Goal: Task Accomplishment & Management: Use online tool/utility

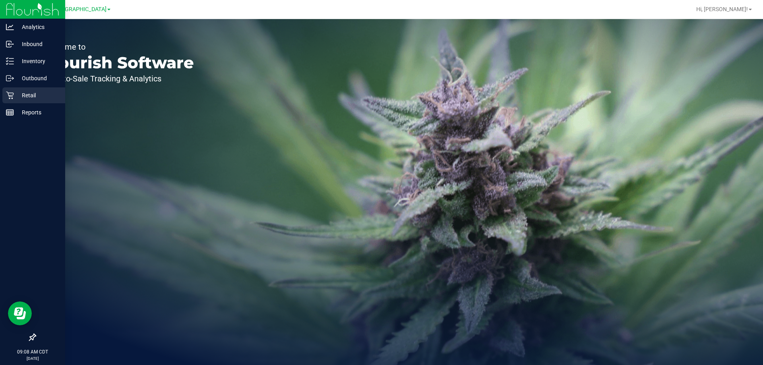
click at [23, 95] on p "Retail" at bounding box center [38, 96] width 48 height 10
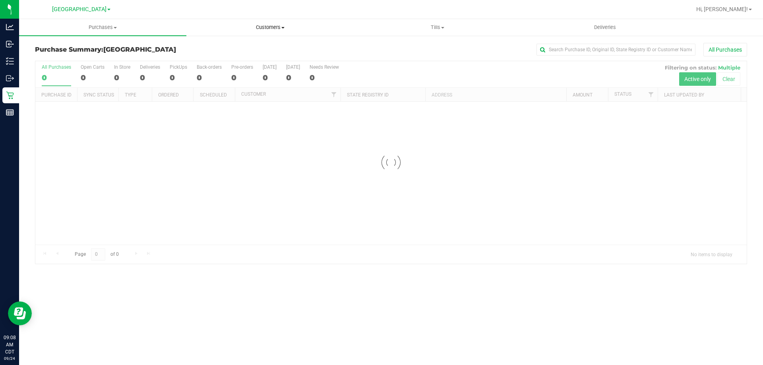
click at [269, 30] on span "Customers" at bounding box center [270, 27] width 167 height 7
click at [239, 53] on li "Add a new customer" at bounding box center [269, 58] width 167 height 10
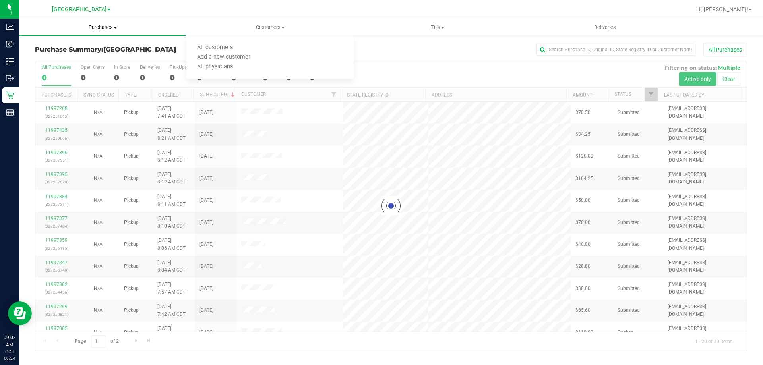
click at [103, 28] on span "Purchases" at bounding box center [102, 27] width 167 height 7
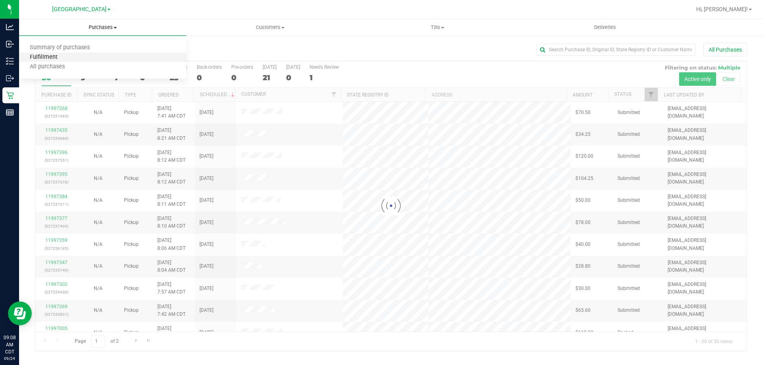
click at [55, 56] on span "Fulfillment" at bounding box center [43, 57] width 49 height 7
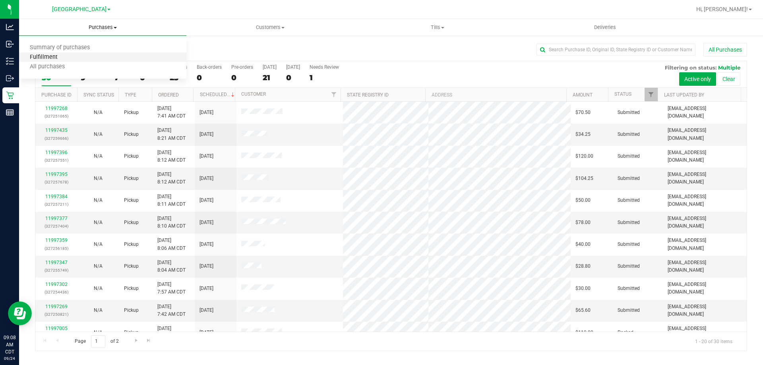
click at [55, 56] on span "Fulfillment" at bounding box center [43, 57] width 49 height 7
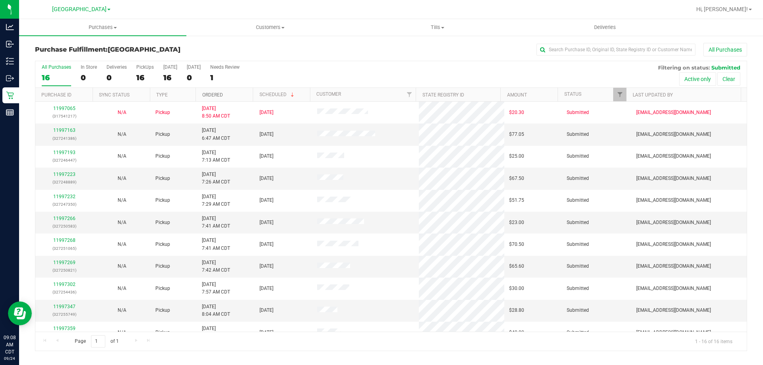
click at [217, 93] on link "Ordered" at bounding box center [212, 95] width 21 height 6
click at [63, 129] on link "11997193" at bounding box center [64, 131] width 22 height 6
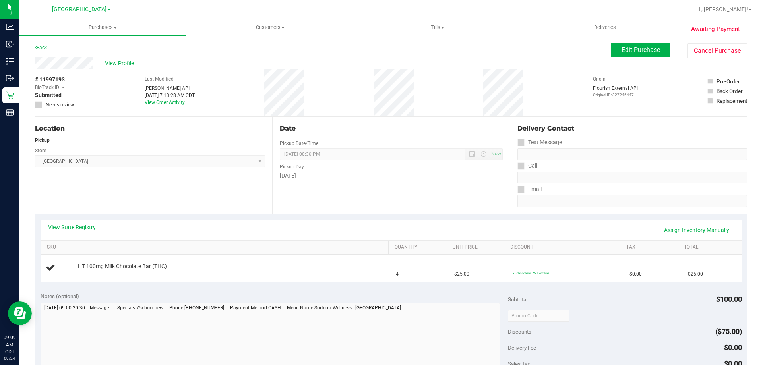
click at [46, 45] on link "Back" at bounding box center [41, 48] width 12 height 6
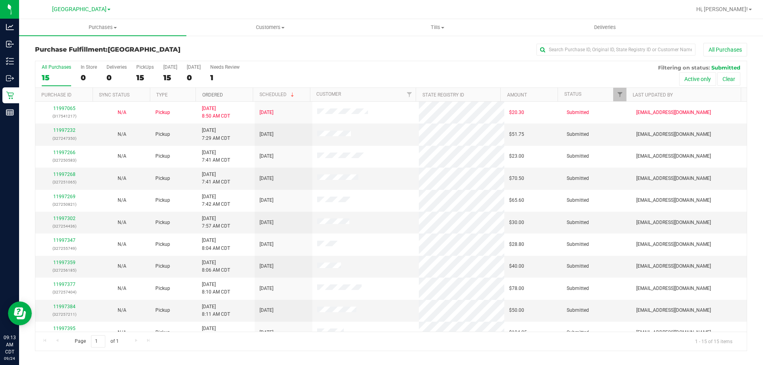
click at [211, 95] on link "Ordered" at bounding box center [212, 95] width 21 height 6
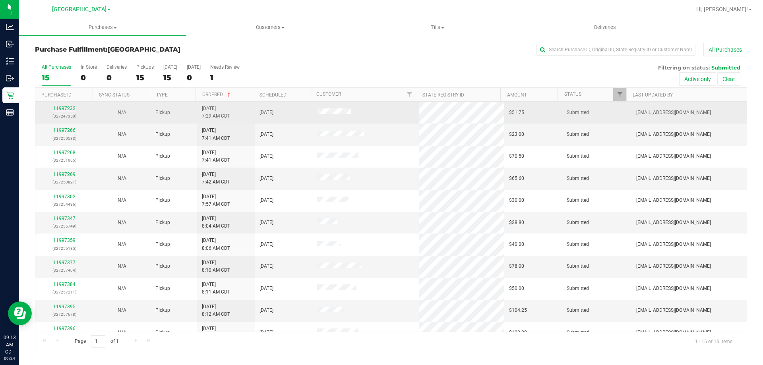
click at [62, 106] on link "11997232" at bounding box center [64, 109] width 22 height 6
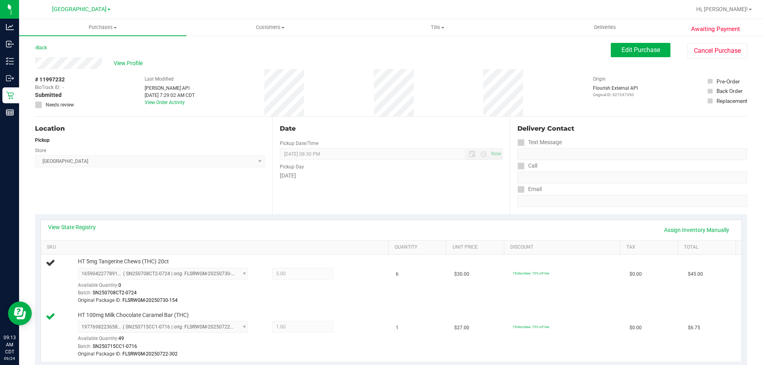
click at [41, 50] on div "Back" at bounding box center [41, 48] width 12 height 10
click at [42, 48] on link "Back" at bounding box center [41, 48] width 12 height 6
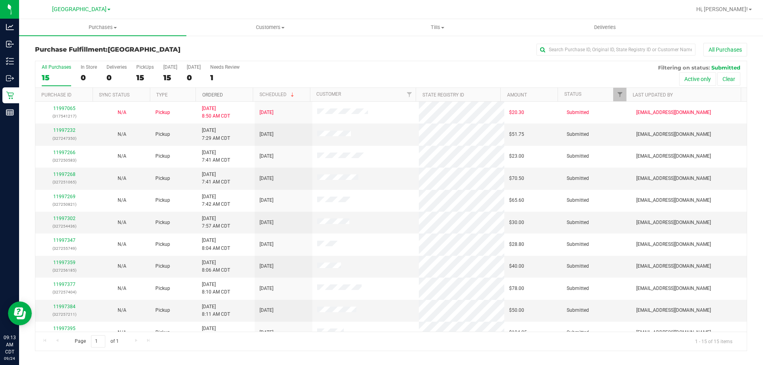
click at [218, 95] on link "Ordered" at bounding box center [212, 95] width 21 height 6
click at [72, 132] on link "11997266" at bounding box center [64, 131] width 22 height 6
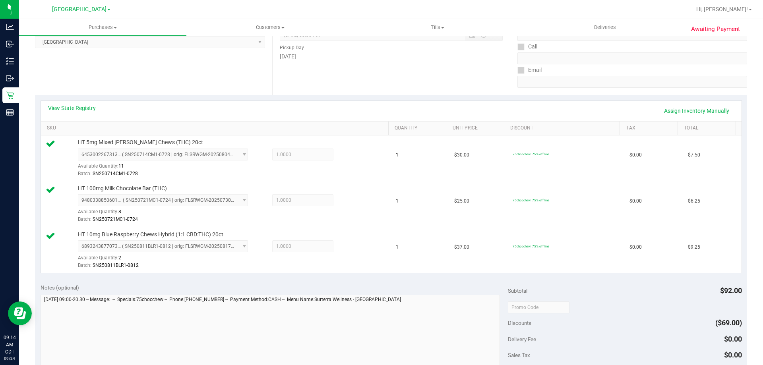
scroll to position [377, 0]
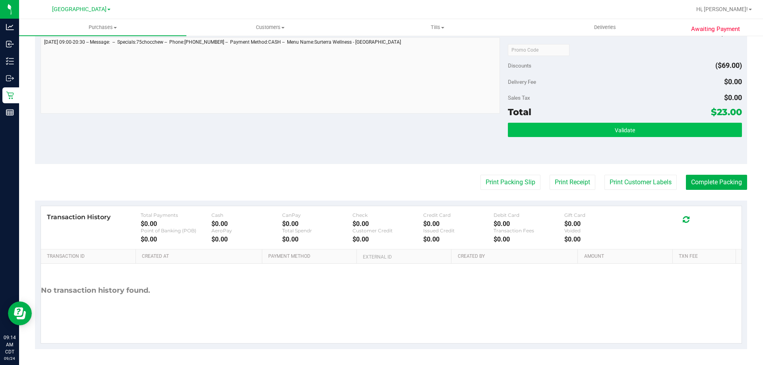
click at [548, 137] on div "Validate" at bounding box center [625, 141] width 234 height 36
click at [548, 137] on button "Validate" at bounding box center [625, 130] width 234 height 14
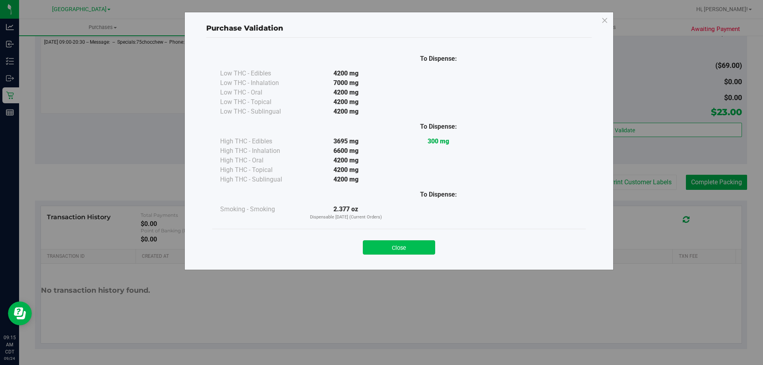
click at [388, 253] on button "Close" at bounding box center [399, 247] width 72 height 14
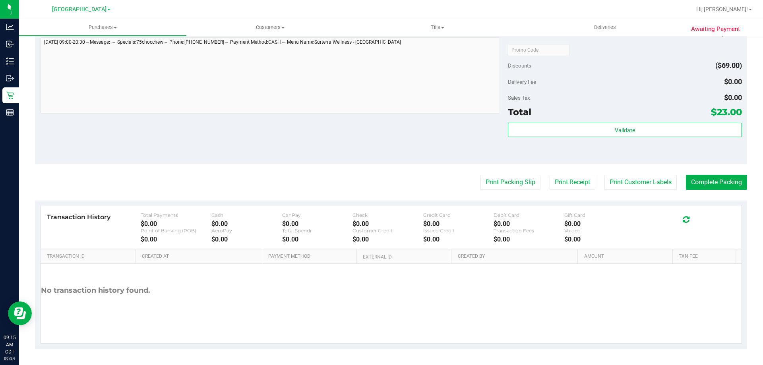
click at [519, 174] on purchase-details "Back Edit Purchase Cancel Purchase View Profile # 11997266 BioTrack ID: - Submi…" at bounding box center [391, 7] width 712 height 683
click at [517, 175] on button "Print Packing Slip" at bounding box center [510, 182] width 60 height 15
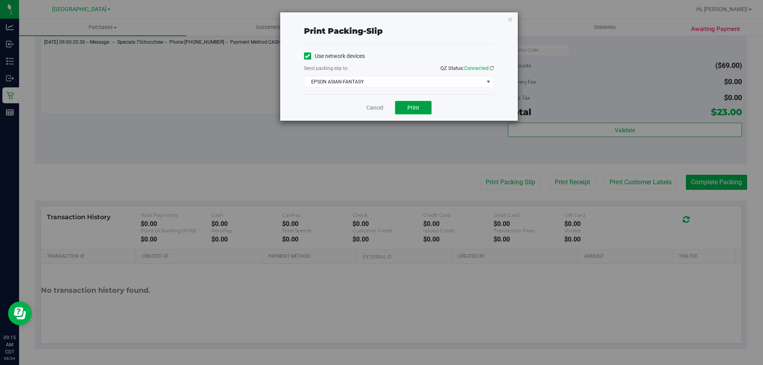
click at [410, 114] on button "Print" at bounding box center [413, 108] width 37 height 14
click at [386, 86] on span "EPSON ASIAN-FANTASY" at bounding box center [393, 81] width 179 height 11
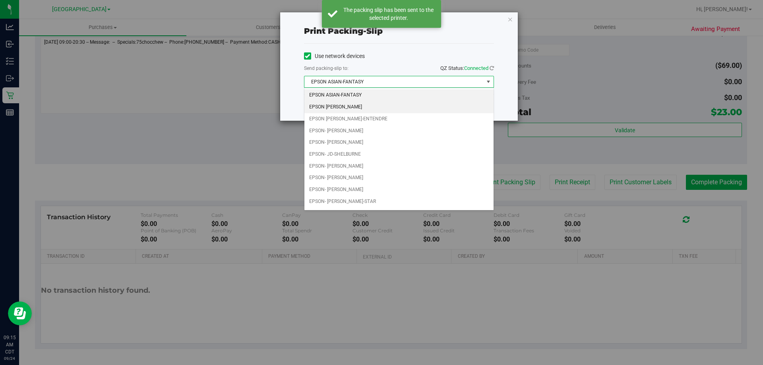
click at [355, 108] on li "EPSON [PERSON_NAME]" at bounding box center [398, 107] width 189 height 12
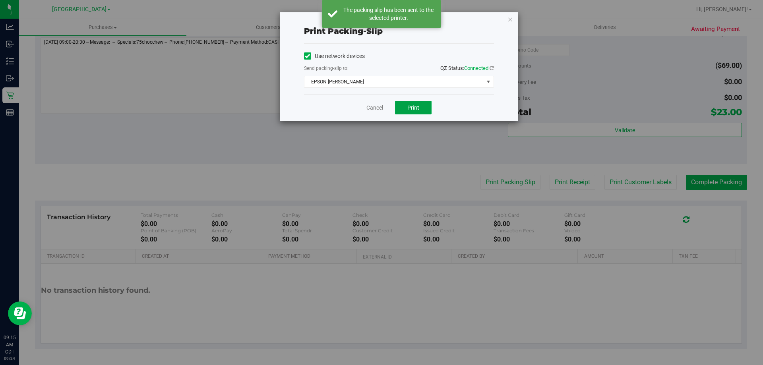
drag, startPoint x: 426, startPoint y: 111, endPoint x: 404, endPoint y: 118, distance: 23.3
click at [426, 111] on button "Print" at bounding box center [413, 108] width 37 height 14
click at [377, 110] on link "Cancel" at bounding box center [374, 108] width 17 height 8
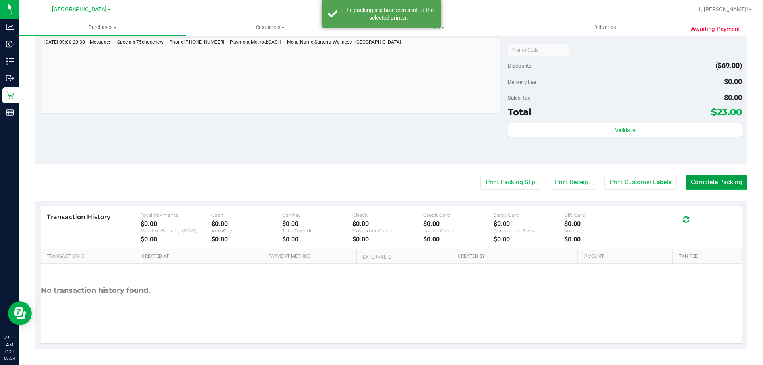
click at [692, 184] on button "Complete Packing" at bounding box center [716, 182] width 61 height 15
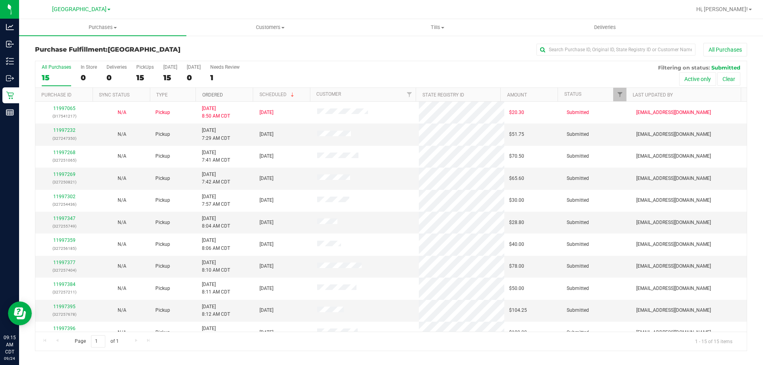
click at [214, 95] on link "Ordered" at bounding box center [212, 95] width 21 height 6
click at [71, 131] on link "11997268" at bounding box center [64, 131] width 22 height 6
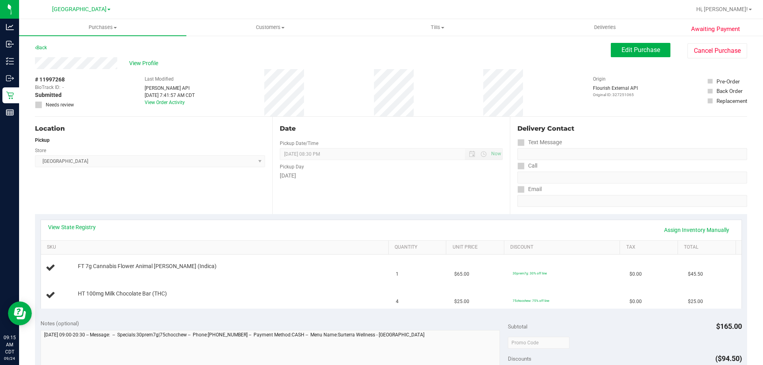
click at [80, 220] on div "View State Registry Assign Inventory Manually" at bounding box center [391, 230] width 701 height 20
click at [82, 227] on link "View State Registry" at bounding box center [72, 227] width 48 height 8
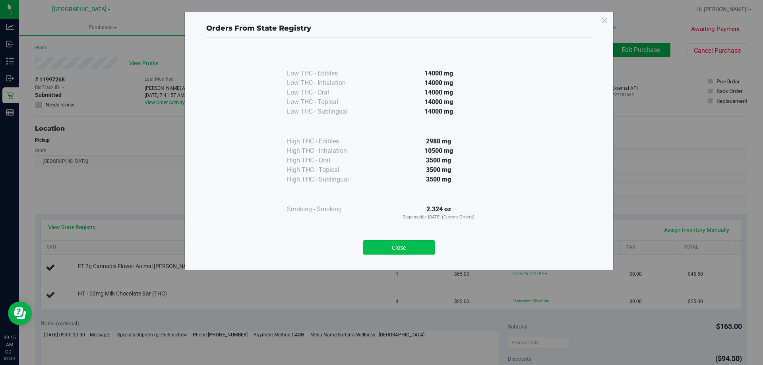
click at [389, 248] on button "Close" at bounding box center [399, 247] width 72 height 14
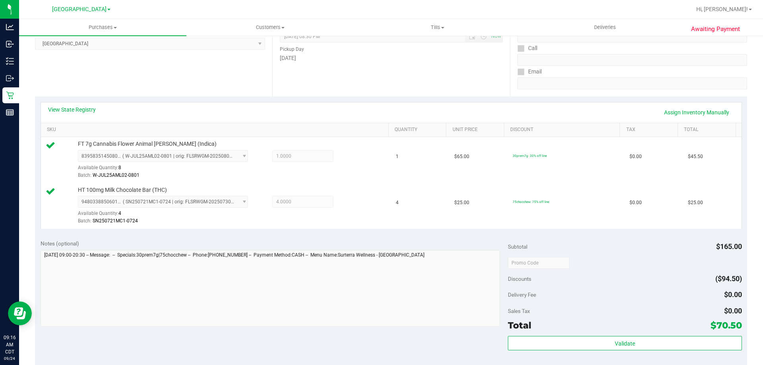
scroll to position [238, 0]
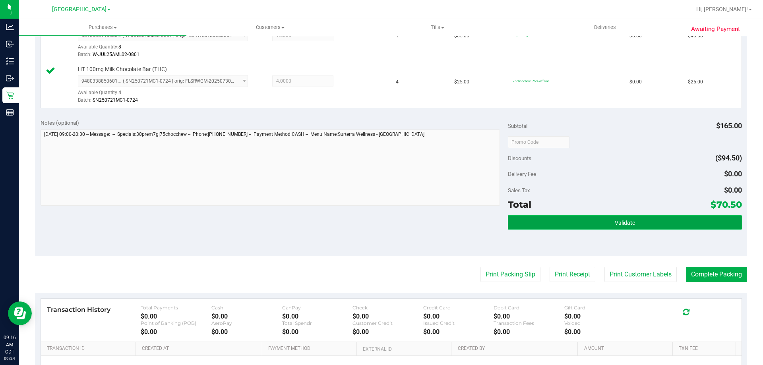
click at [642, 218] on button "Validate" at bounding box center [625, 222] width 234 height 14
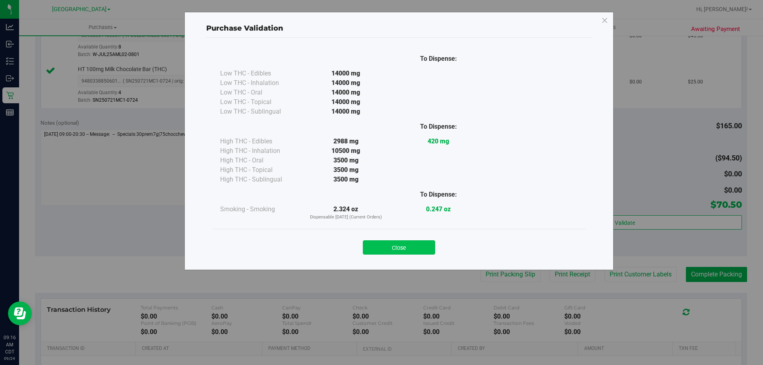
click at [382, 252] on button "Close" at bounding box center [399, 247] width 72 height 14
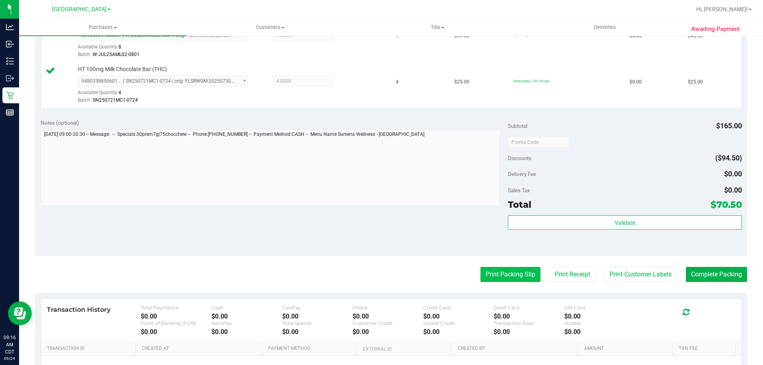
click at [496, 274] on button "Print Packing Slip" at bounding box center [510, 274] width 60 height 15
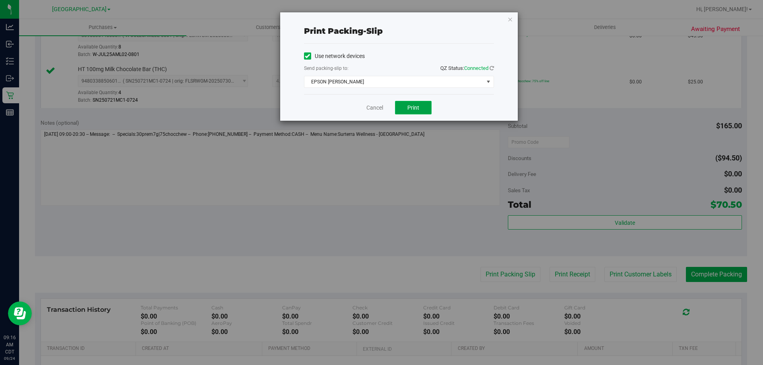
click at [415, 111] on button "Print" at bounding box center [413, 108] width 37 height 14
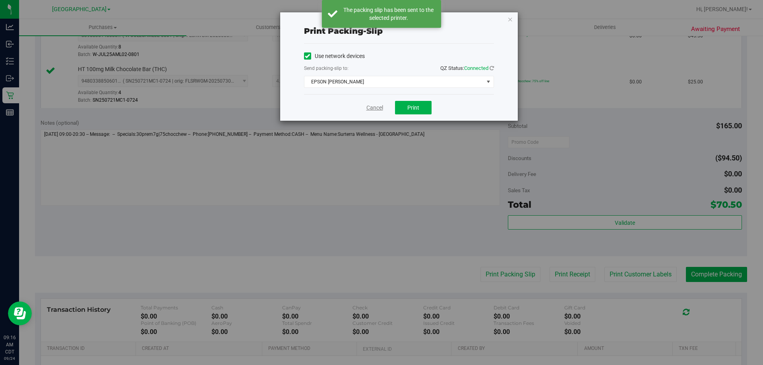
click at [376, 107] on link "Cancel" at bounding box center [374, 108] width 17 height 8
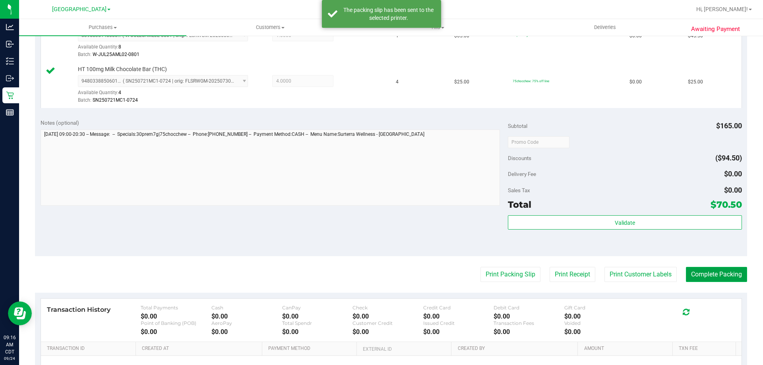
click at [721, 279] on button "Complete Packing" at bounding box center [716, 274] width 61 height 15
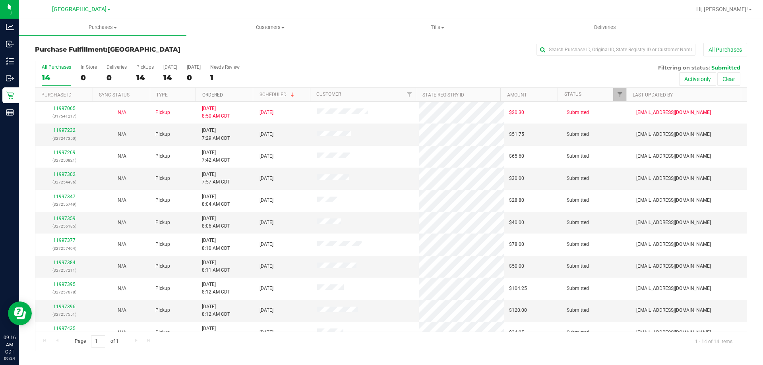
click at [220, 95] on link "Ordered" at bounding box center [212, 95] width 21 height 6
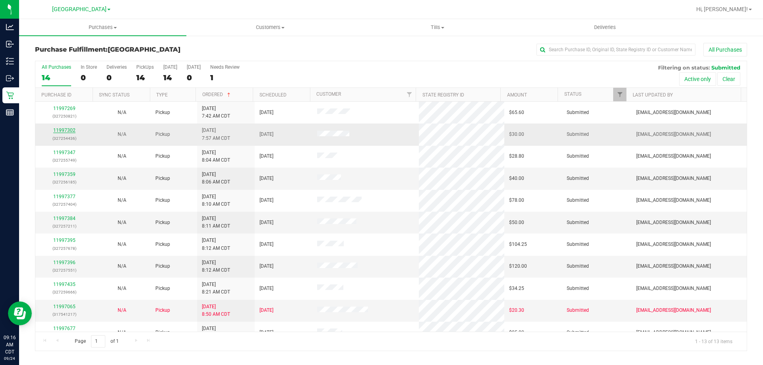
click at [64, 130] on link "11997302" at bounding box center [64, 131] width 22 height 6
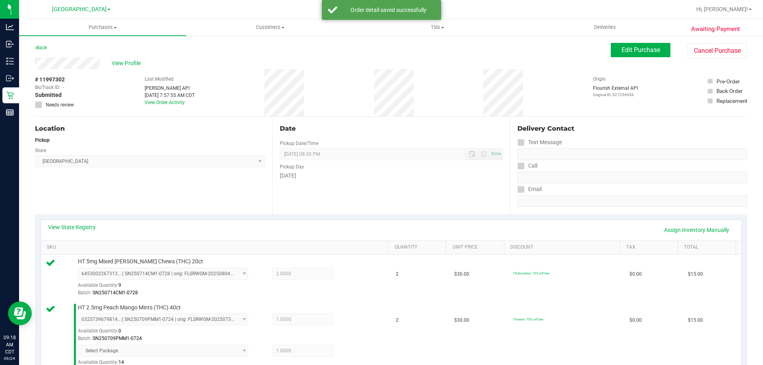
scroll to position [199, 0]
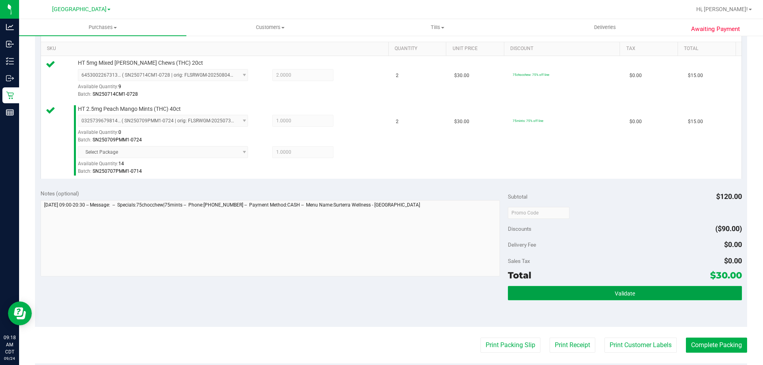
click at [596, 292] on button "Validate" at bounding box center [625, 293] width 234 height 14
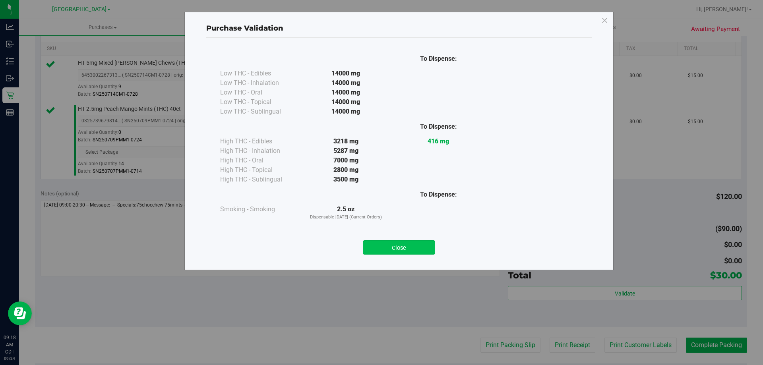
click at [384, 254] on button "Close" at bounding box center [399, 247] width 72 height 14
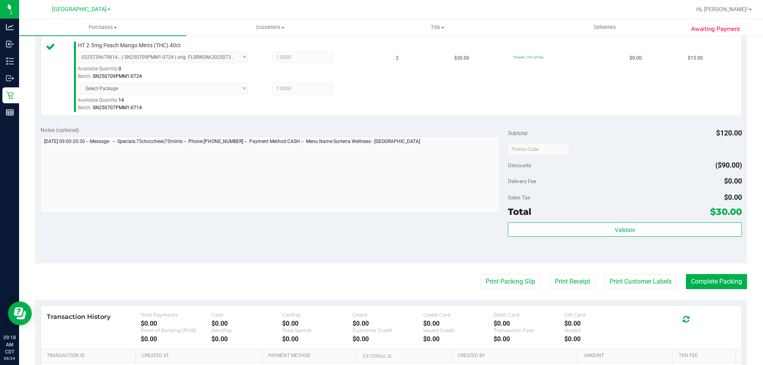
scroll to position [362, 0]
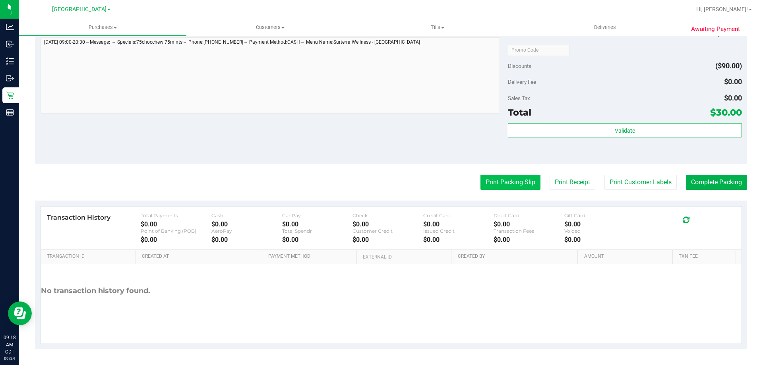
click at [496, 182] on button "Print Packing Slip" at bounding box center [510, 182] width 60 height 15
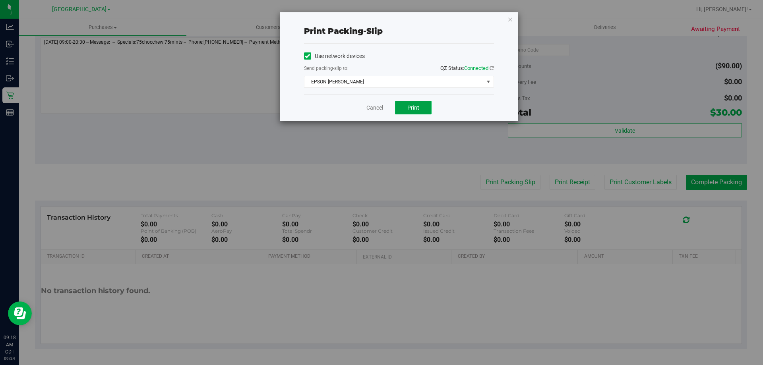
click at [415, 107] on span "Print" at bounding box center [413, 108] width 12 height 6
click at [372, 114] on div "Cancel Print" at bounding box center [399, 107] width 190 height 27
click at [376, 107] on link "Cancel" at bounding box center [374, 108] width 17 height 8
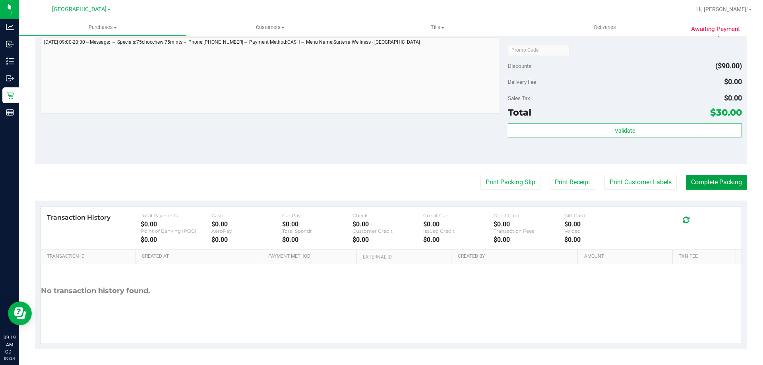
click at [728, 184] on button "Complete Packing" at bounding box center [716, 182] width 61 height 15
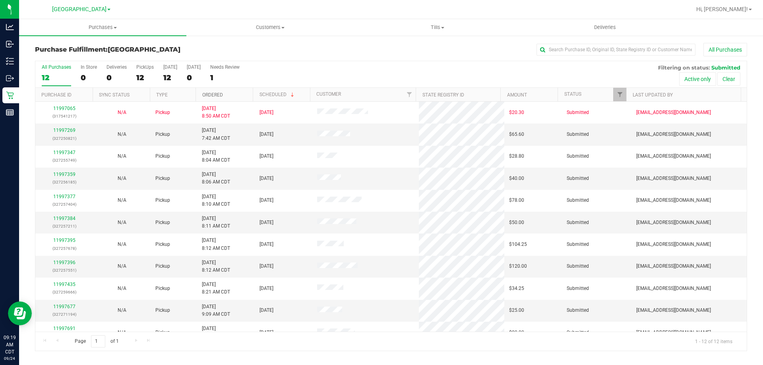
click at [211, 94] on link "Ordered" at bounding box center [212, 95] width 21 height 6
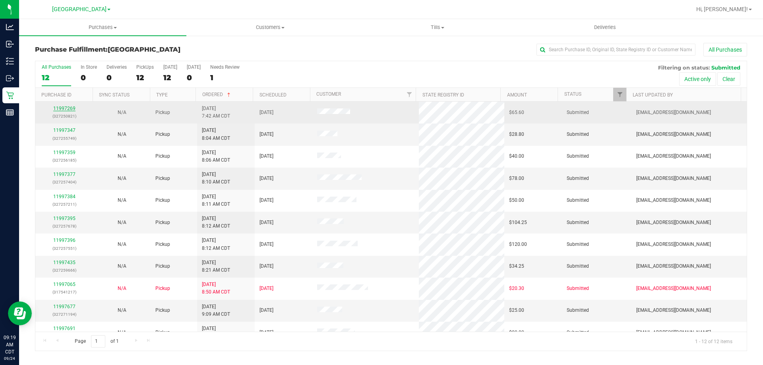
click at [71, 108] on link "11997269" at bounding box center [64, 109] width 22 height 6
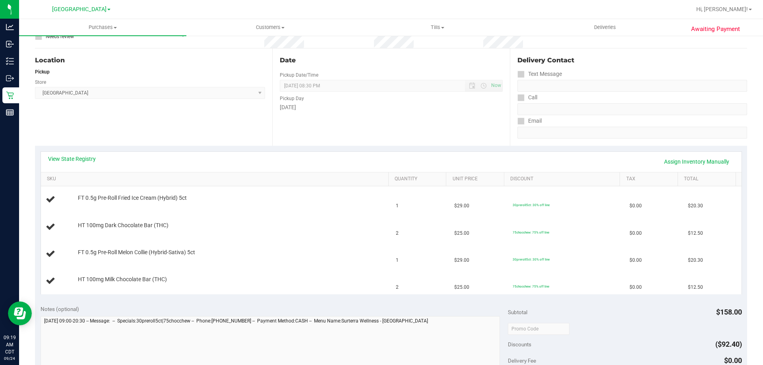
scroll to position [79, 0]
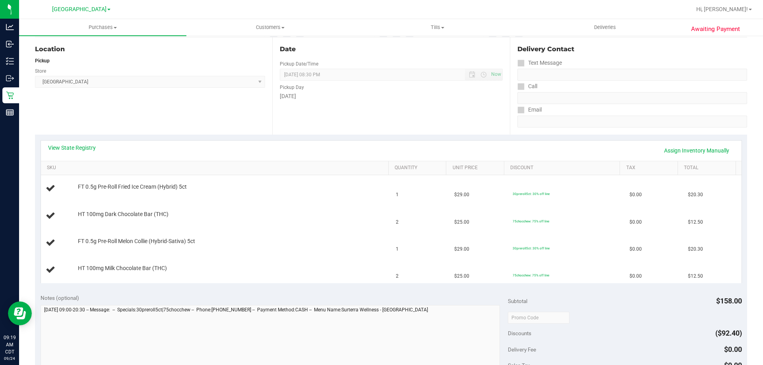
click at [92, 143] on div "View State Registry Assign Inventory Manually" at bounding box center [391, 151] width 701 height 20
click at [88, 148] on link "View State Registry" at bounding box center [72, 148] width 48 height 8
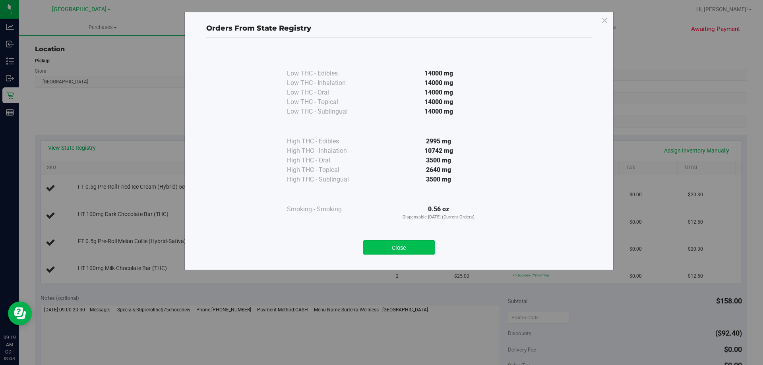
click at [393, 248] on button "Close" at bounding box center [399, 247] width 72 height 14
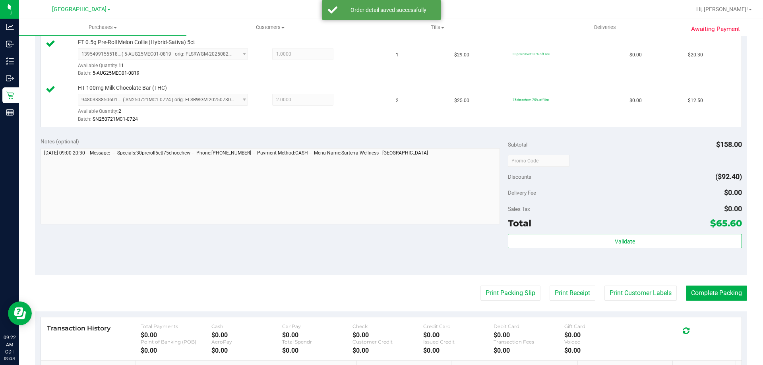
scroll to position [318, 0]
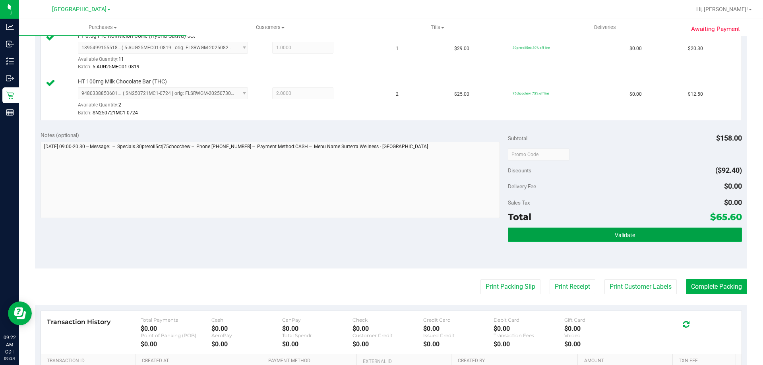
click at [597, 234] on button "Validate" at bounding box center [625, 235] width 234 height 14
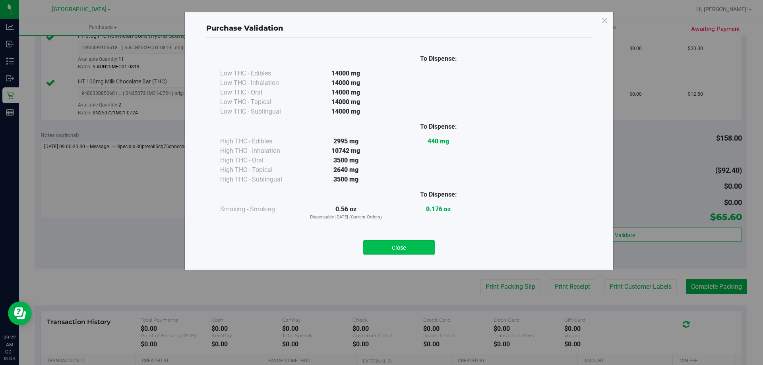
click at [389, 250] on button "Close" at bounding box center [399, 247] width 72 height 14
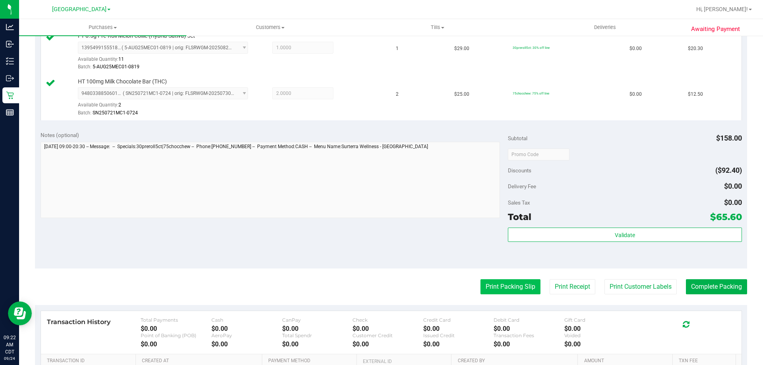
click at [481, 285] on button "Print Packing Slip" at bounding box center [510, 286] width 60 height 15
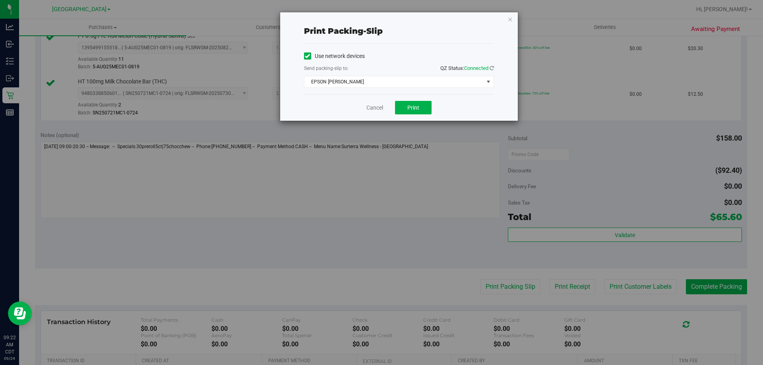
click at [415, 99] on div "Cancel Print" at bounding box center [399, 107] width 190 height 27
click at [415, 102] on button "Print" at bounding box center [413, 108] width 37 height 14
click at [377, 108] on link "Cancel" at bounding box center [374, 108] width 17 height 8
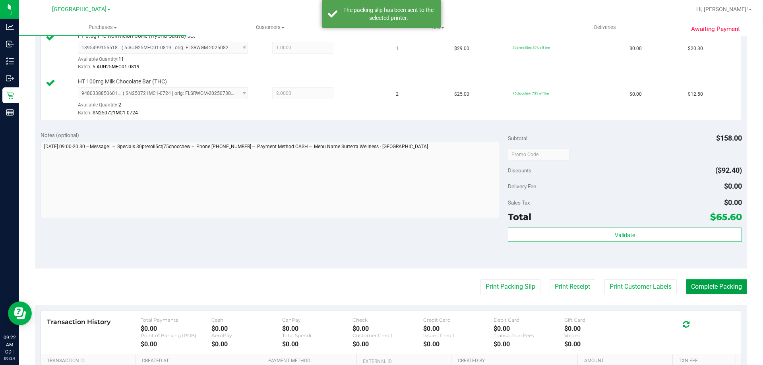
click at [687, 284] on button "Complete Packing" at bounding box center [716, 286] width 61 height 15
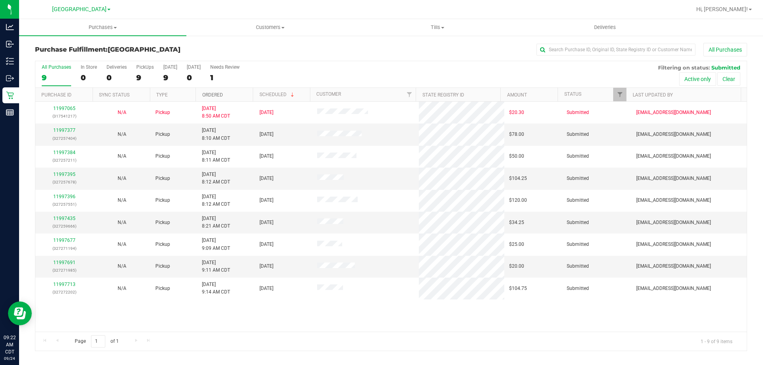
click at [219, 93] on link "Ordered" at bounding box center [212, 95] width 21 height 6
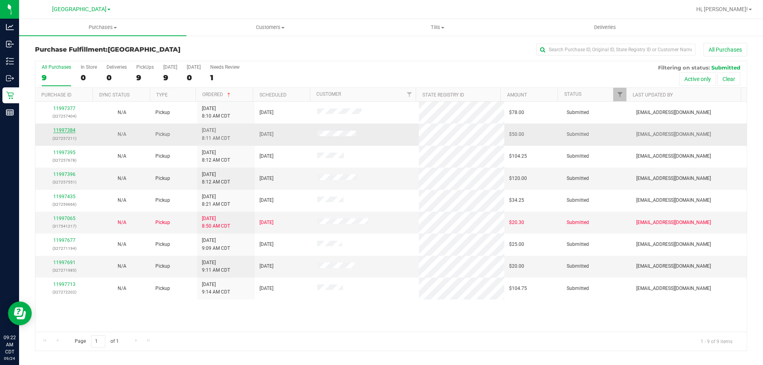
click at [63, 131] on link "11997384" at bounding box center [64, 131] width 22 height 6
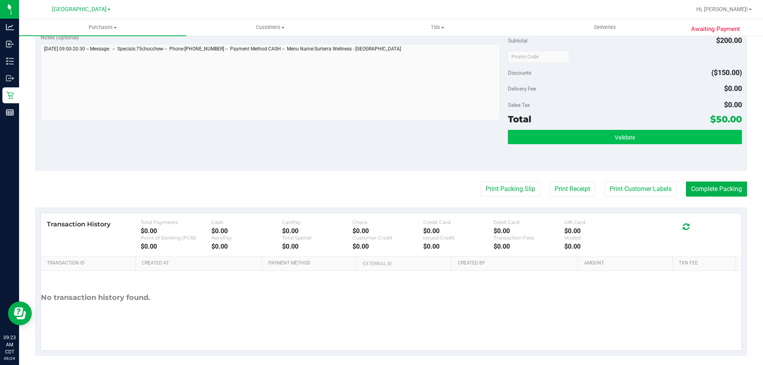
scroll to position [278, 0]
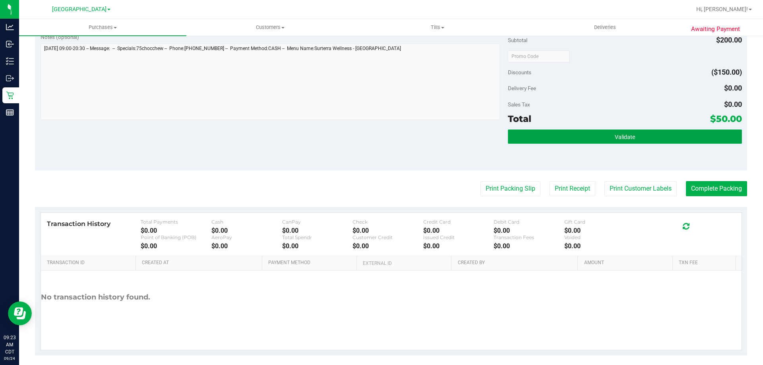
click at [619, 134] on span "Validate" at bounding box center [625, 137] width 20 height 6
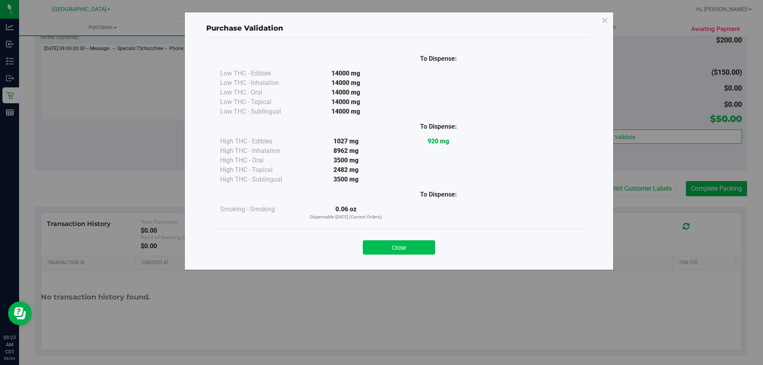
click at [387, 243] on button "Close" at bounding box center [399, 247] width 72 height 14
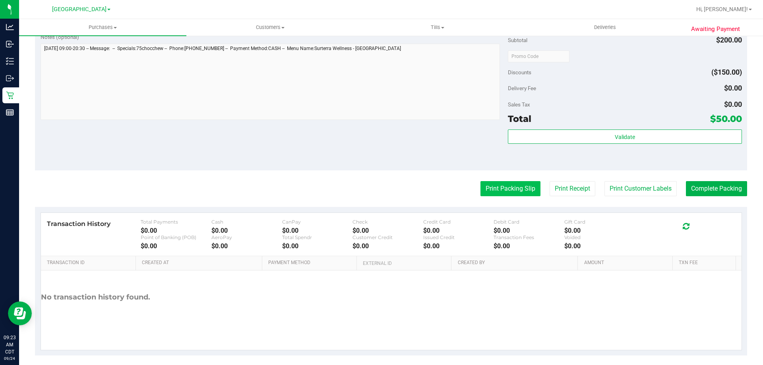
click at [481, 196] on button "Print Packing Slip" at bounding box center [510, 188] width 60 height 15
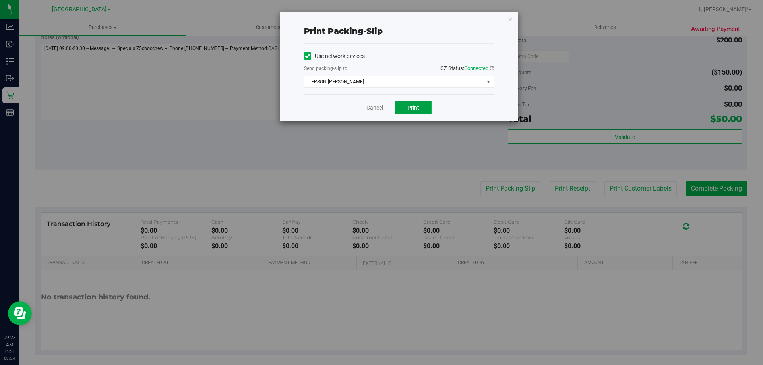
click at [401, 112] on button "Print" at bounding box center [413, 108] width 37 height 14
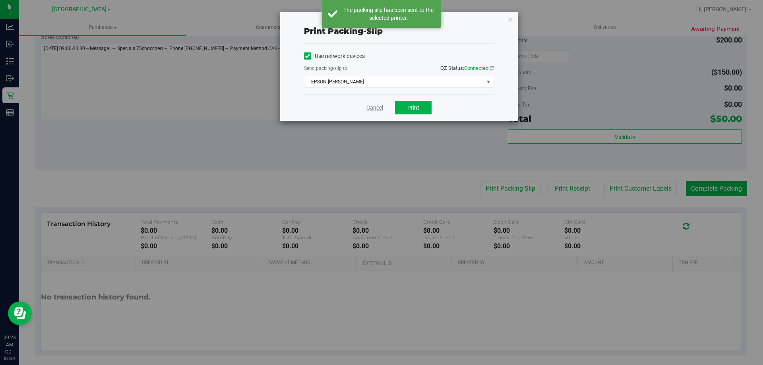
click at [379, 109] on link "Cancel" at bounding box center [374, 108] width 17 height 8
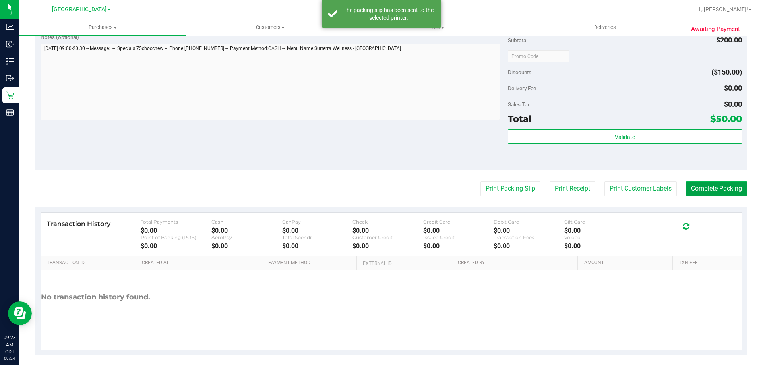
click at [725, 187] on button "Complete Packing" at bounding box center [716, 188] width 61 height 15
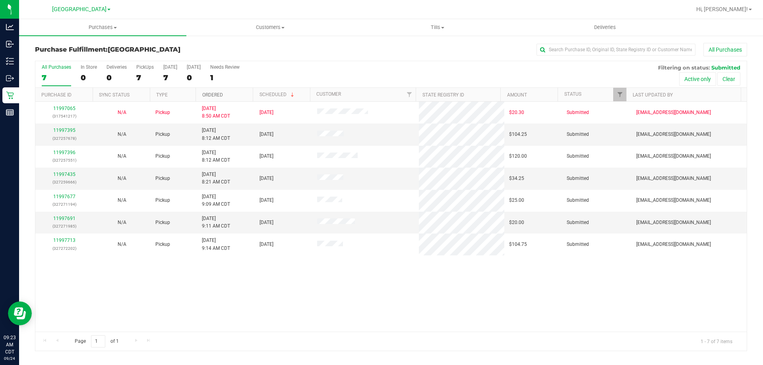
click at [213, 93] on link "Ordered" at bounding box center [212, 95] width 21 height 6
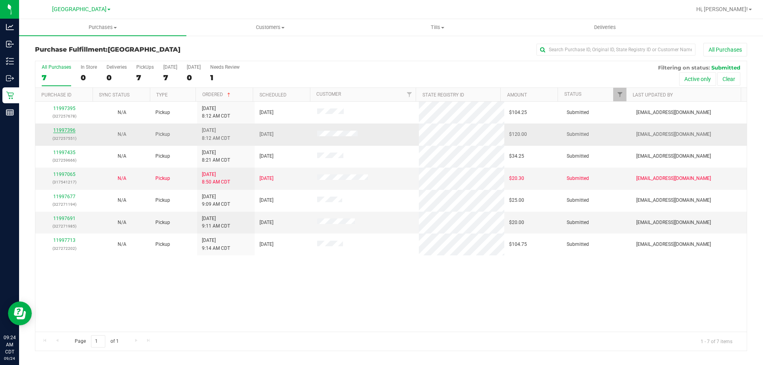
click at [61, 132] on link "11997396" at bounding box center [64, 131] width 22 height 6
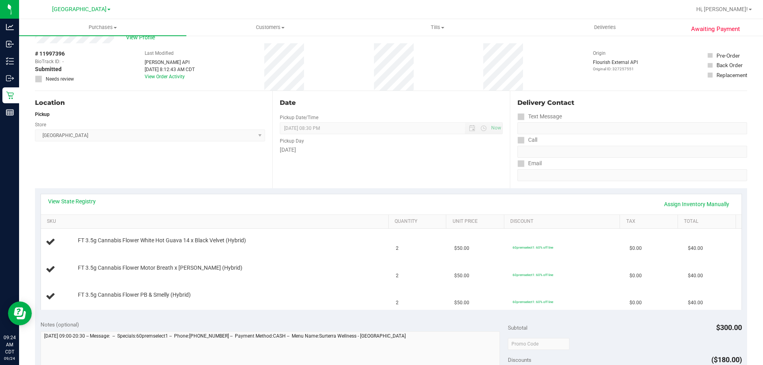
scroll to position [40, 0]
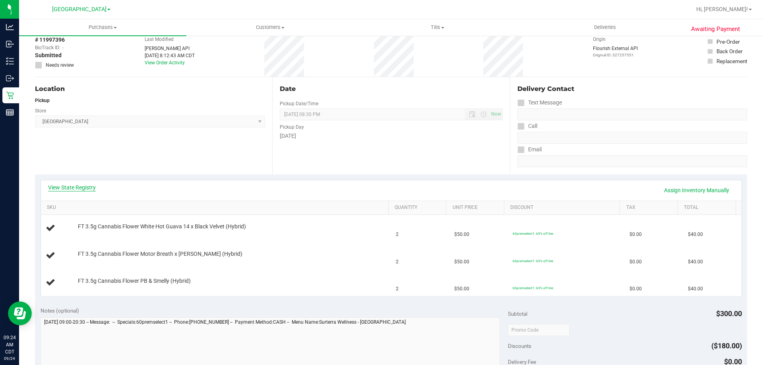
click at [81, 185] on link "View State Registry" at bounding box center [72, 188] width 48 height 8
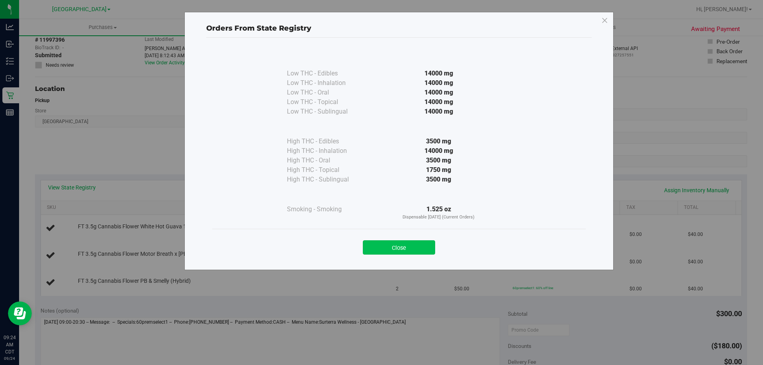
click at [386, 252] on button "Close" at bounding box center [399, 247] width 72 height 14
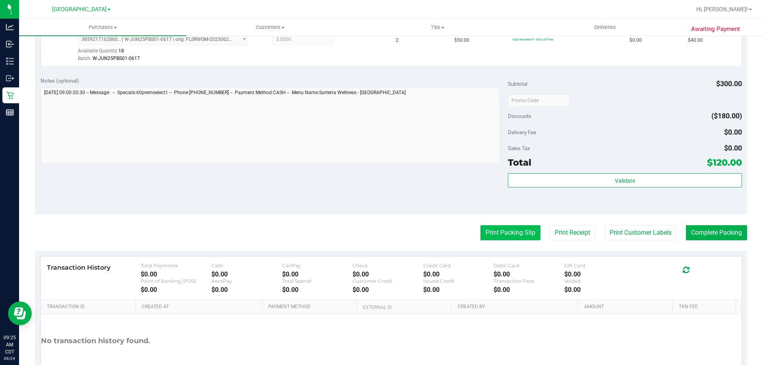
scroll to position [358, 0]
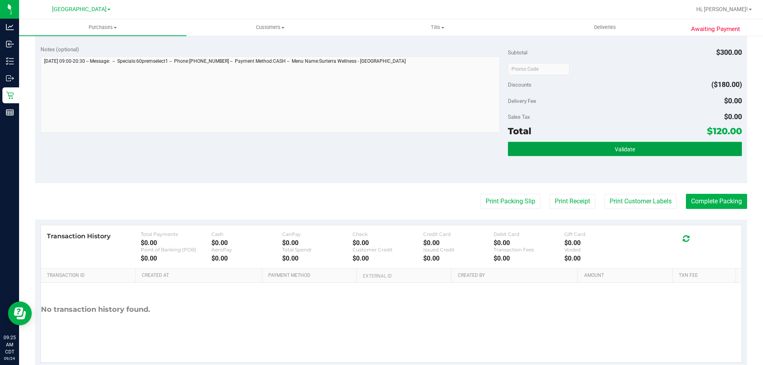
click at [537, 150] on button "Validate" at bounding box center [625, 149] width 234 height 14
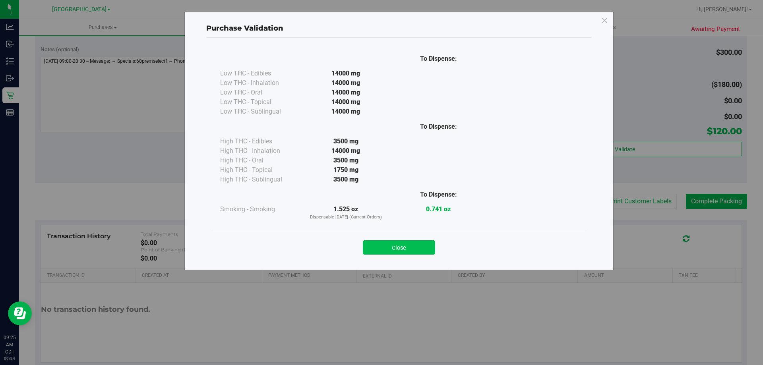
click at [410, 246] on button "Close" at bounding box center [399, 247] width 72 height 14
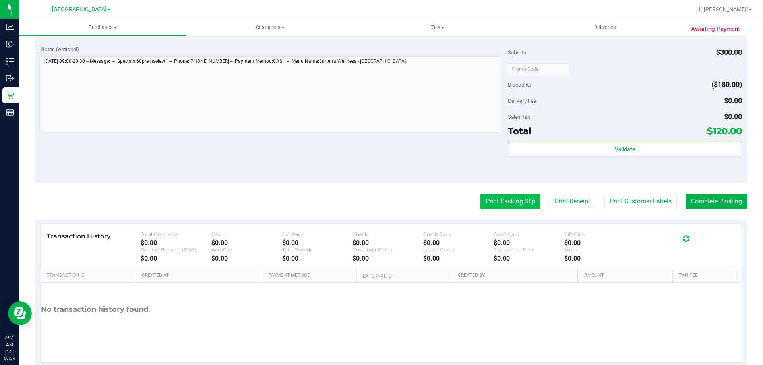
click at [503, 203] on button "Print Packing Slip" at bounding box center [510, 201] width 60 height 15
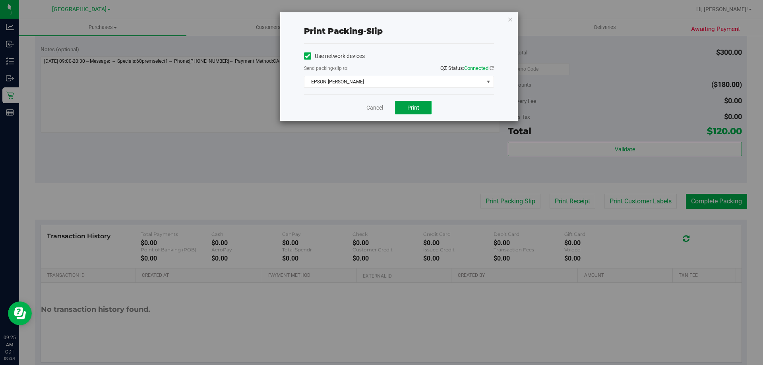
click at [418, 110] on span "Print" at bounding box center [413, 108] width 12 height 6
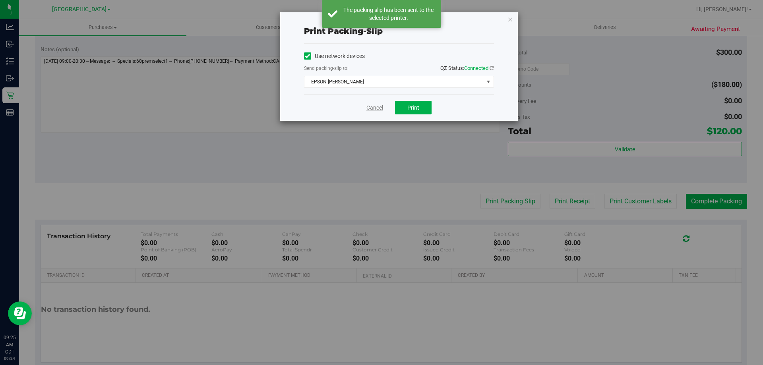
click at [370, 104] on link "Cancel" at bounding box center [374, 108] width 17 height 8
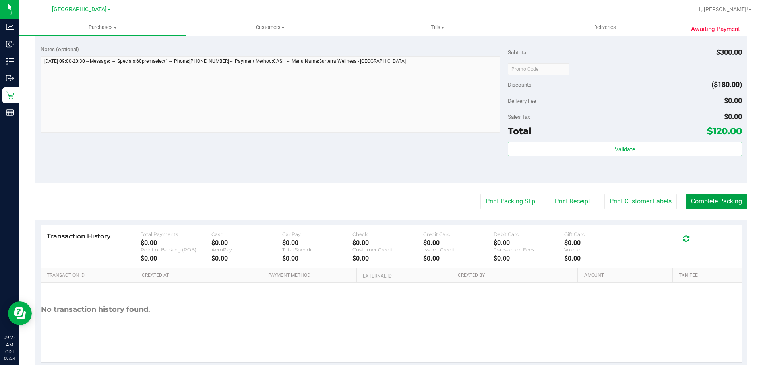
click at [690, 199] on button "Complete Packing" at bounding box center [716, 201] width 61 height 15
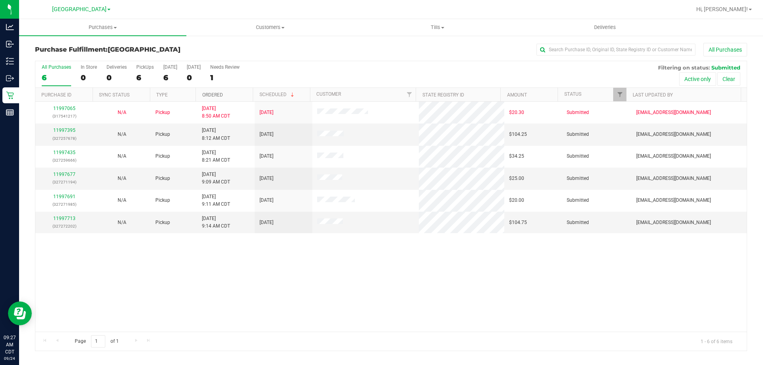
click at [211, 93] on link "Ordered" at bounding box center [212, 95] width 21 height 6
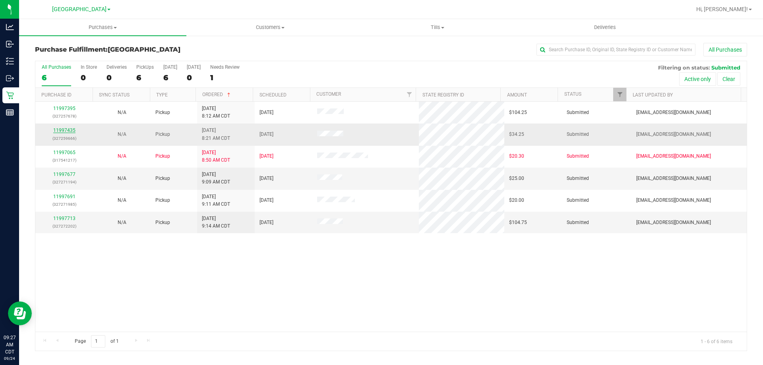
click at [71, 133] on link "11997435" at bounding box center [64, 131] width 22 height 6
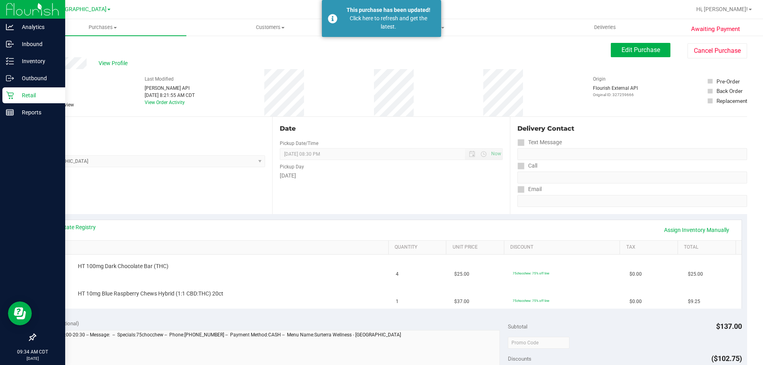
click at [15, 91] on p "Retail" at bounding box center [38, 96] width 48 height 10
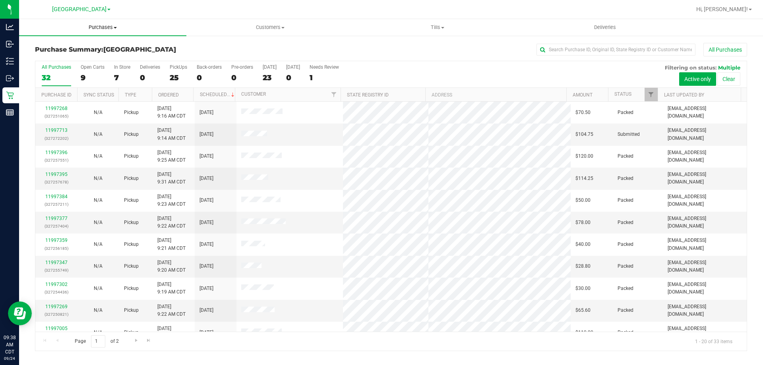
click at [97, 29] on span "Purchases" at bounding box center [102, 27] width 167 height 7
click at [61, 53] on li "Fulfillment" at bounding box center [102, 58] width 167 height 10
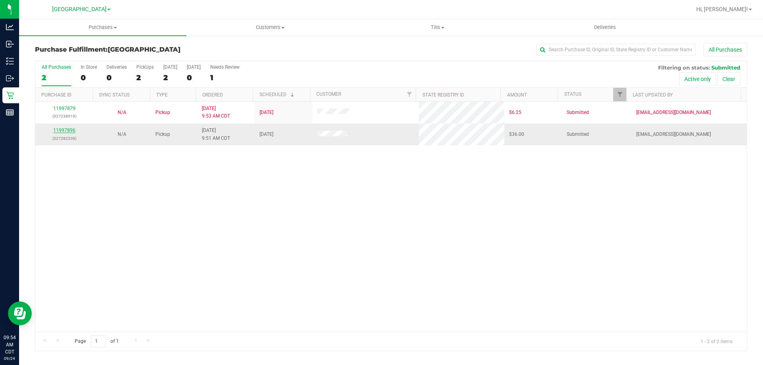
click at [64, 131] on link "11997896" at bounding box center [64, 131] width 22 height 6
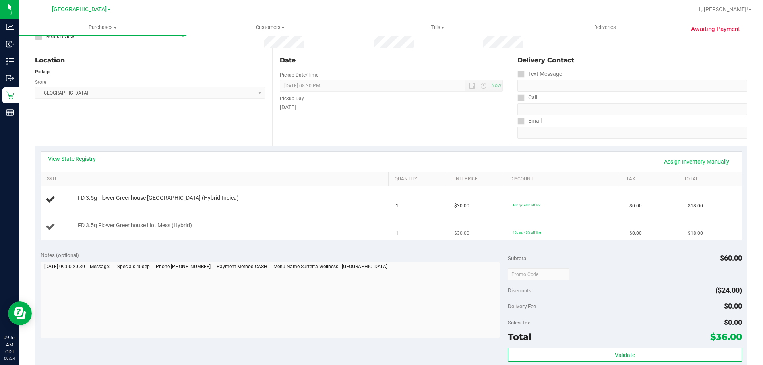
scroll to position [79, 0]
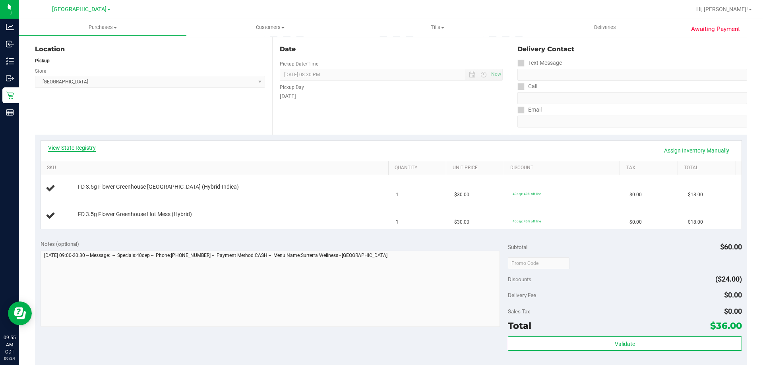
click at [80, 146] on link "View State Registry" at bounding box center [72, 148] width 48 height 8
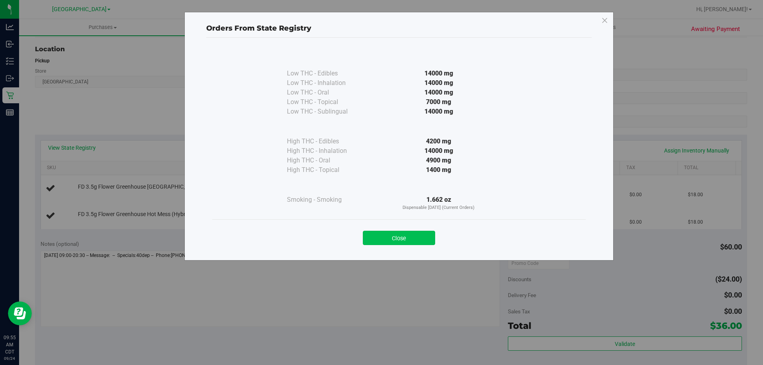
click at [384, 236] on button "Close" at bounding box center [399, 238] width 72 height 14
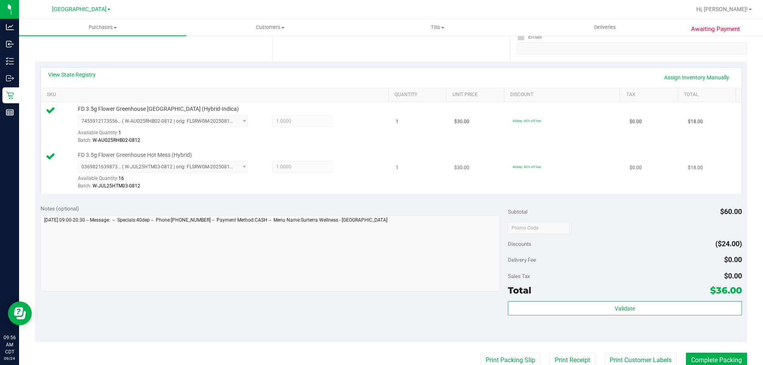
scroll to position [238, 0]
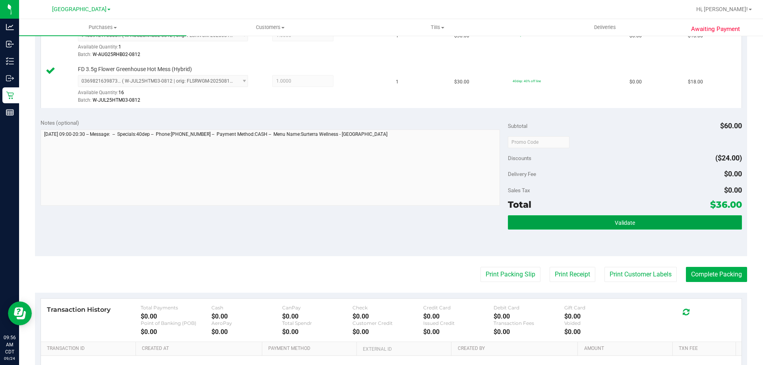
click at [510, 224] on button "Validate" at bounding box center [625, 222] width 234 height 14
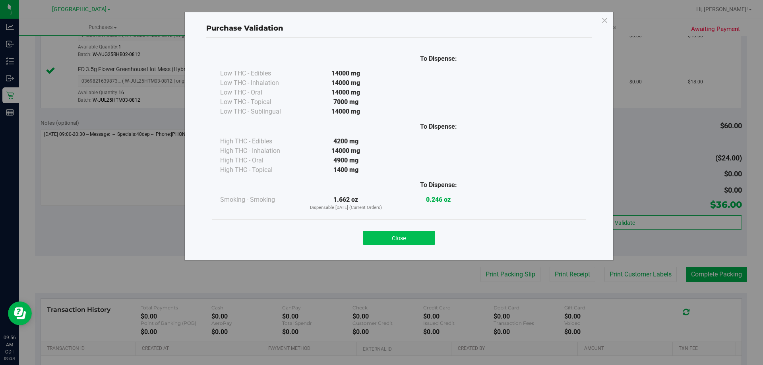
click at [403, 237] on button "Close" at bounding box center [399, 238] width 72 height 14
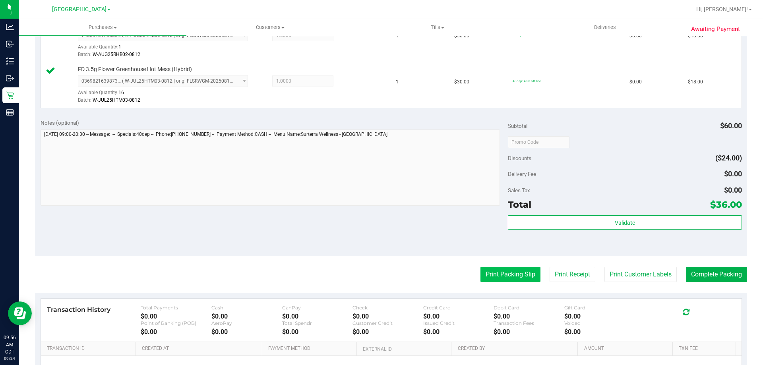
click at [499, 269] on button "Print Packing Slip" at bounding box center [510, 274] width 60 height 15
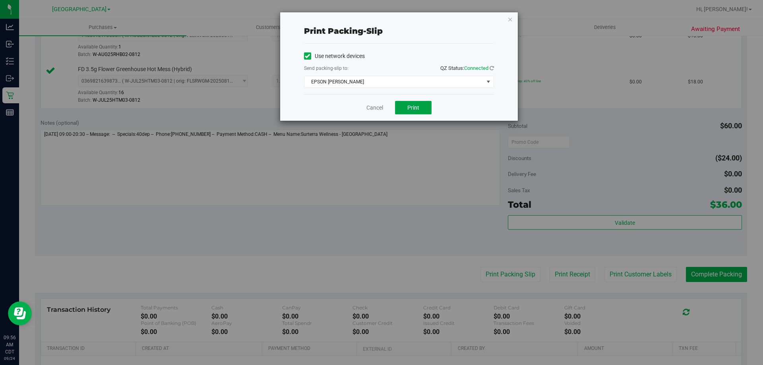
click at [409, 113] on button "Print" at bounding box center [413, 108] width 37 height 14
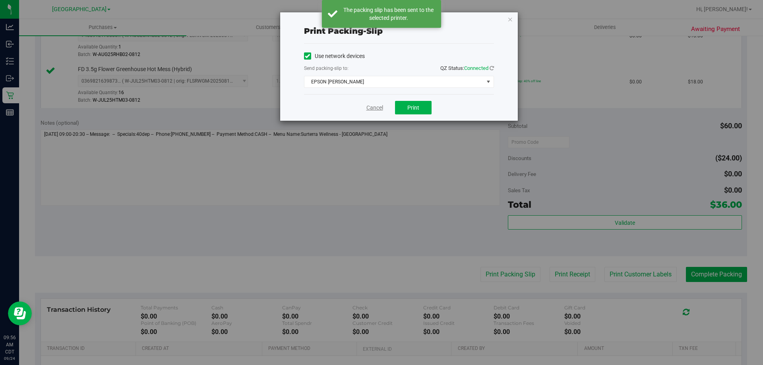
click at [374, 110] on link "Cancel" at bounding box center [374, 108] width 17 height 8
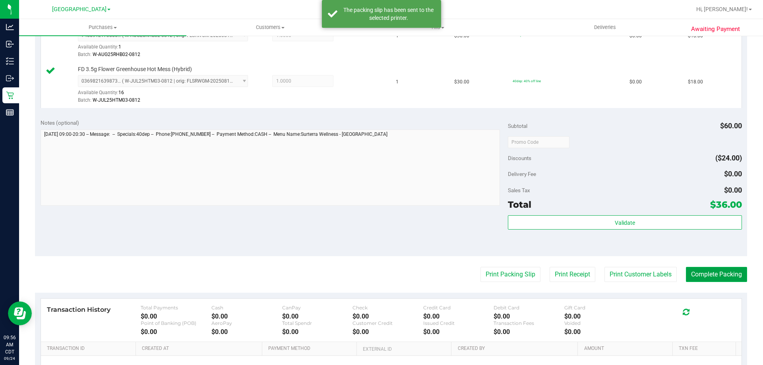
click at [689, 278] on button "Complete Packing" at bounding box center [716, 274] width 61 height 15
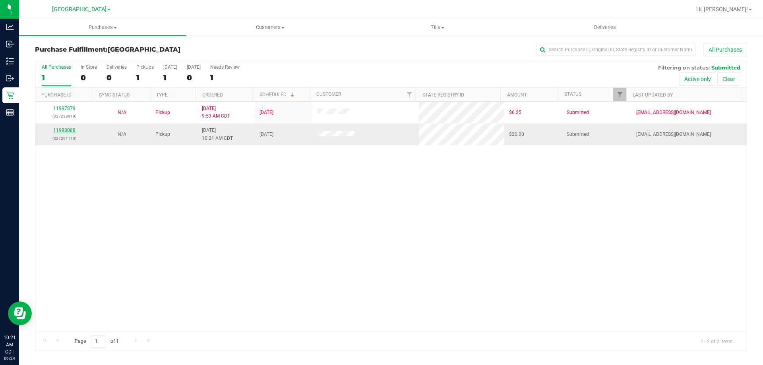
click at [69, 130] on link "11998088" at bounding box center [64, 131] width 22 height 6
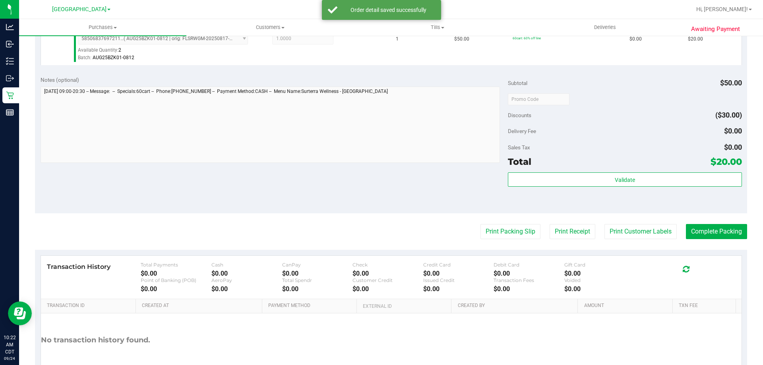
scroll to position [278, 0]
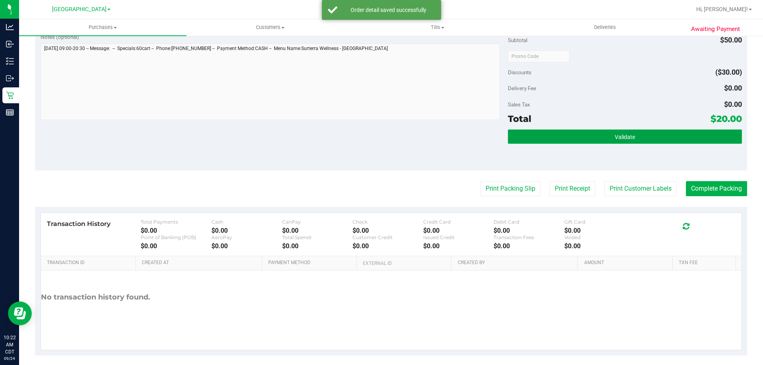
click at [532, 139] on button "Validate" at bounding box center [625, 137] width 234 height 14
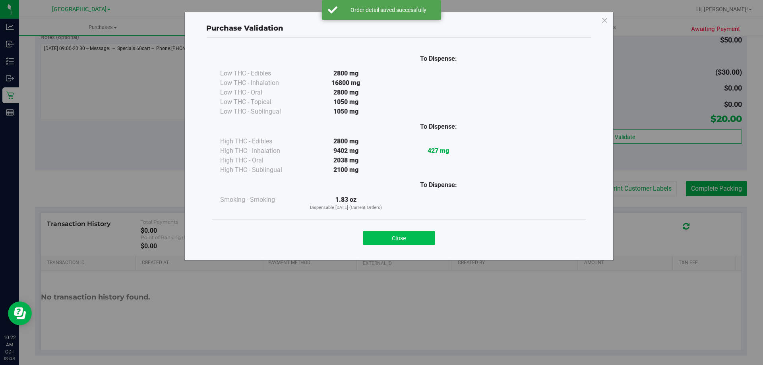
click at [407, 243] on button "Close" at bounding box center [399, 238] width 72 height 14
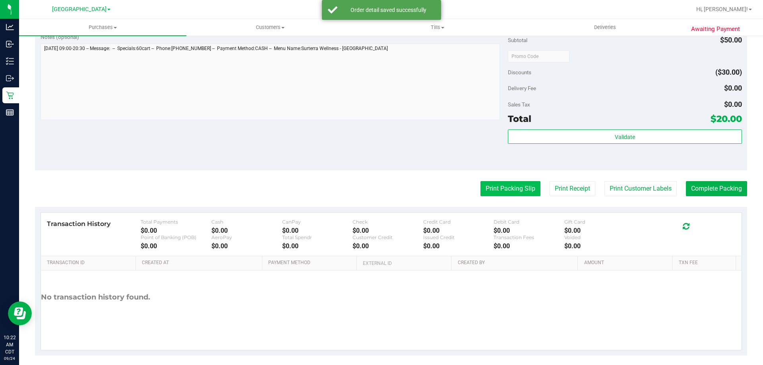
click at [499, 189] on button "Print Packing Slip" at bounding box center [510, 188] width 60 height 15
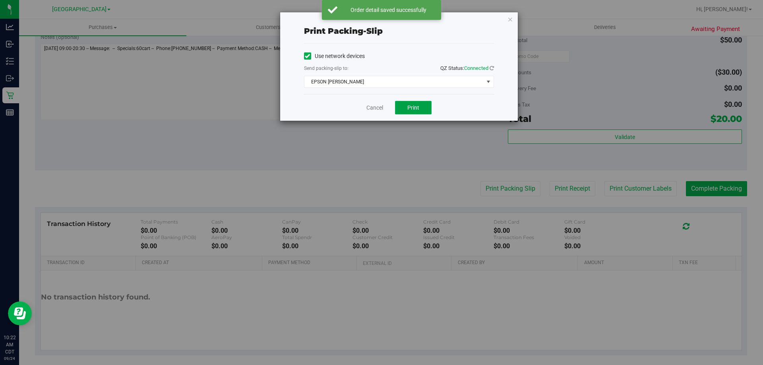
click at [421, 112] on button "Print" at bounding box center [413, 108] width 37 height 14
click at [373, 108] on link "Cancel" at bounding box center [374, 108] width 17 height 8
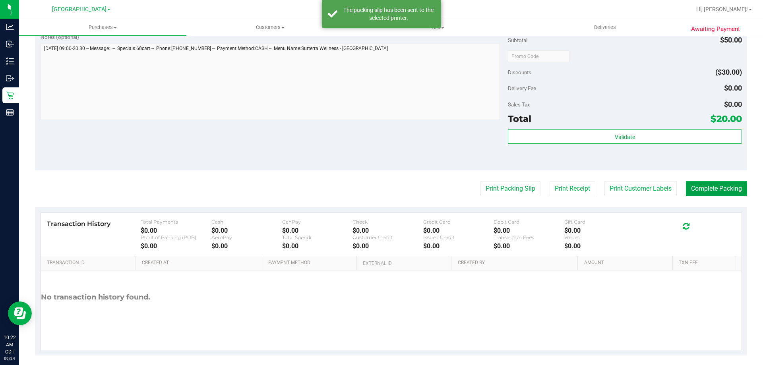
click at [718, 184] on button "Complete Packing" at bounding box center [716, 188] width 61 height 15
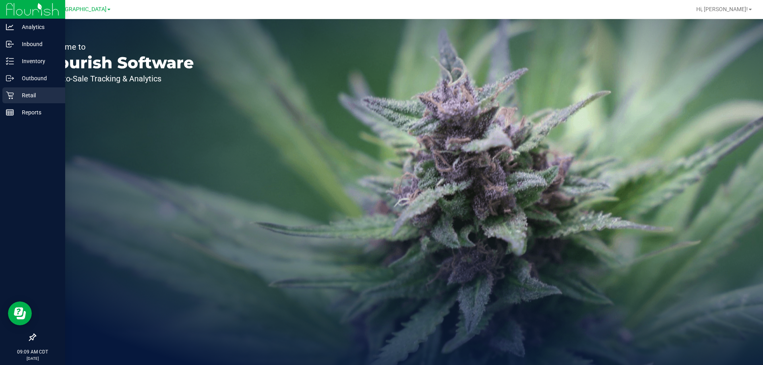
click at [32, 97] on p "Retail" at bounding box center [38, 96] width 48 height 10
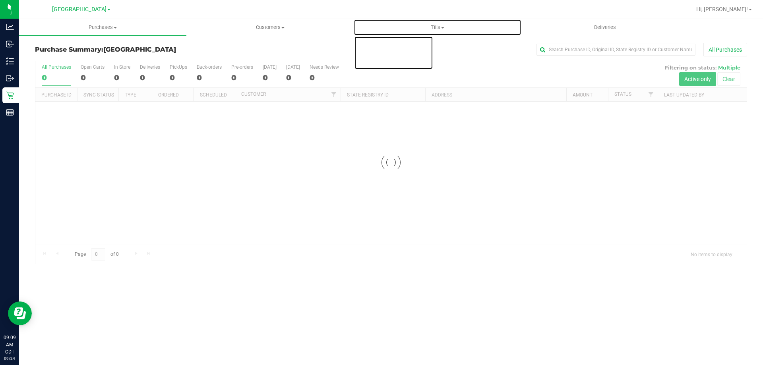
click at [442, 27] on span at bounding box center [442, 28] width 3 height 2
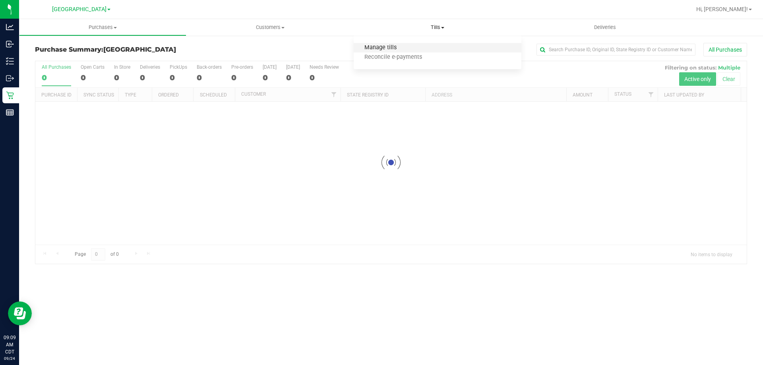
click at [386, 50] on span "Manage tills" at bounding box center [381, 48] width 54 height 7
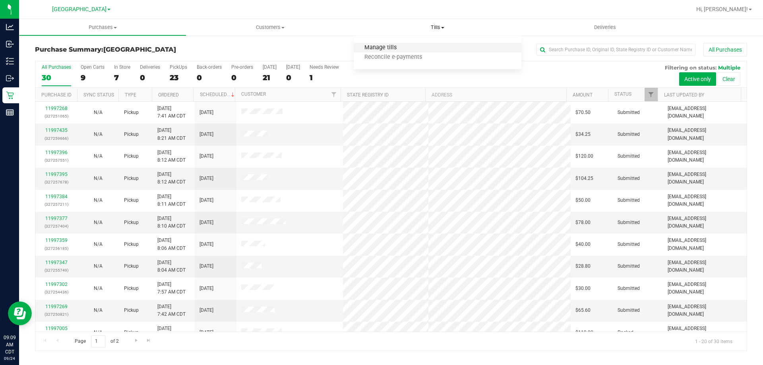
click at [366, 48] on span "Manage tills" at bounding box center [381, 48] width 54 height 7
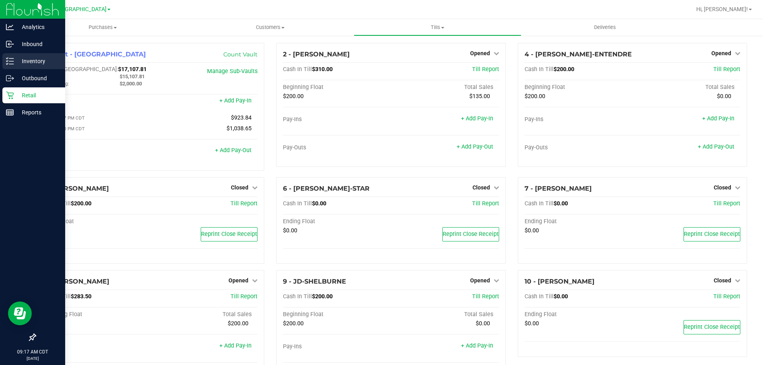
click at [24, 57] on p "Inventory" at bounding box center [38, 61] width 48 height 10
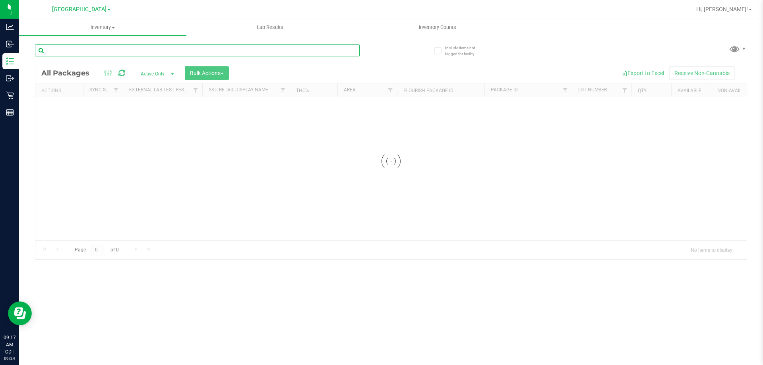
click at [239, 53] on input "text" at bounding box center [197, 51] width 325 height 12
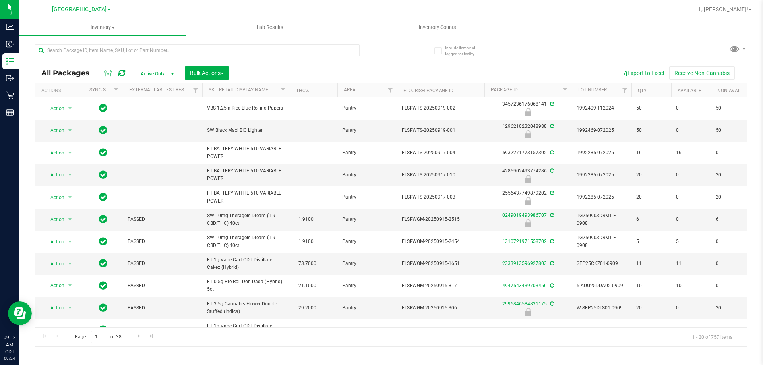
drag, startPoint x: 239, startPoint y: 53, endPoint x: 386, endPoint y: 51, distance: 146.7
click at [386, 51] on div at bounding box center [213, 49] width 356 height 25
click at [290, 48] on input "text" at bounding box center [197, 51] width 325 height 12
type input "9378477009180372"
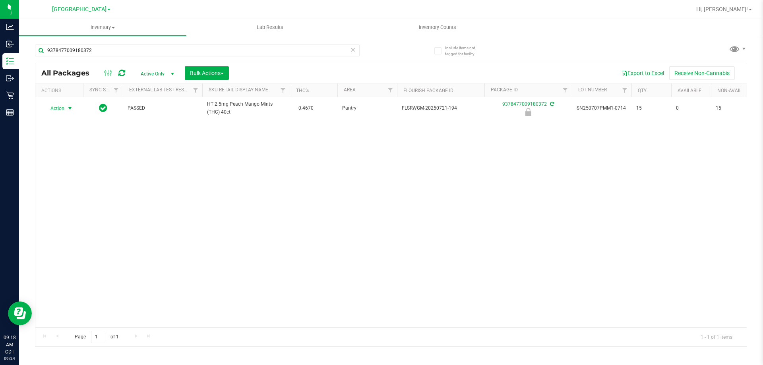
click at [60, 112] on span "Action" at bounding box center [53, 108] width 21 height 11
click at [75, 173] on li "Print package label" at bounding box center [69, 169] width 51 height 12
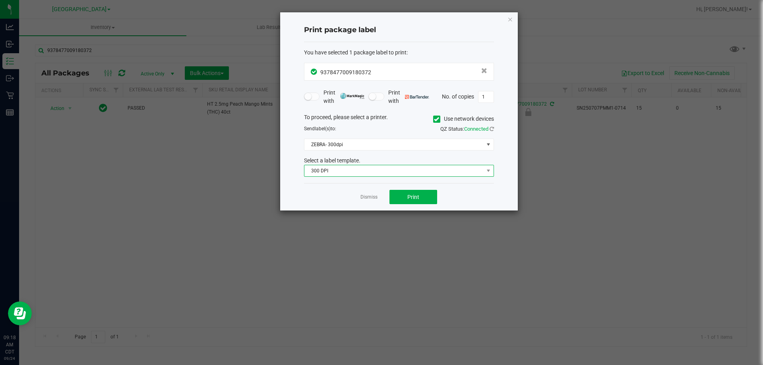
click at [354, 166] on span "300 DPI" at bounding box center [393, 170] width 179 height 11
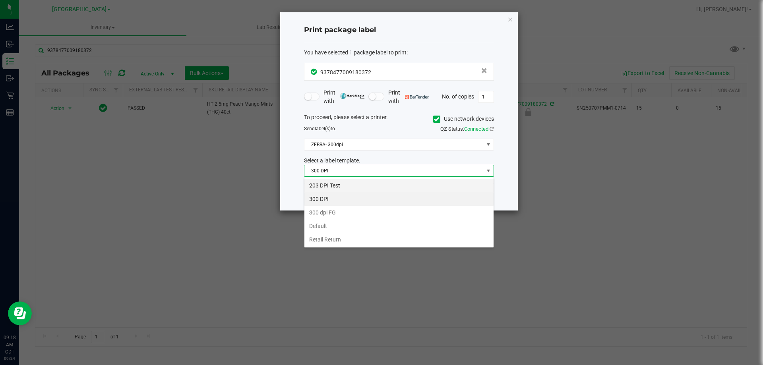
scroll to position [12, 190]
click at [332, 192] on li "300 DPI" at bounding box center [398, 199] width 189 height 14
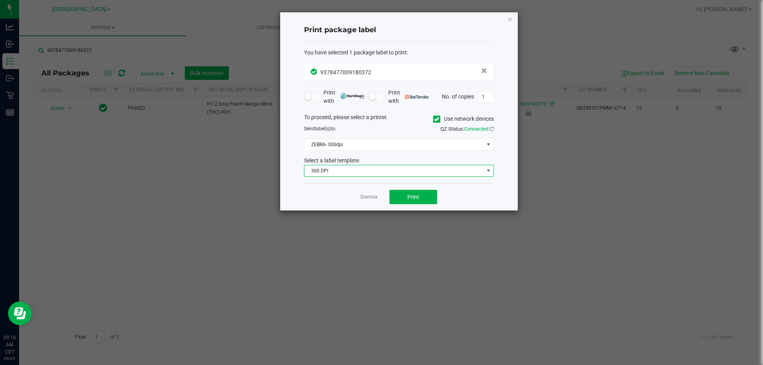
click at [332, 170] on span "300 DPI" at bounding box center [393, 170] width 179 height 11
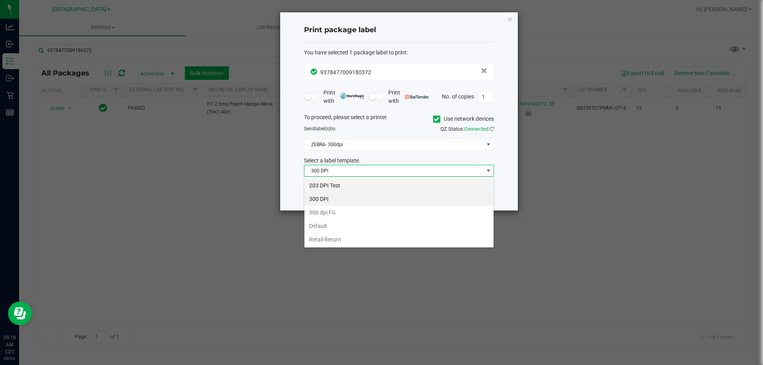
click at [324, 184] on li "203 DPI Test" at bounding box center [398, 186] width 189 height 14
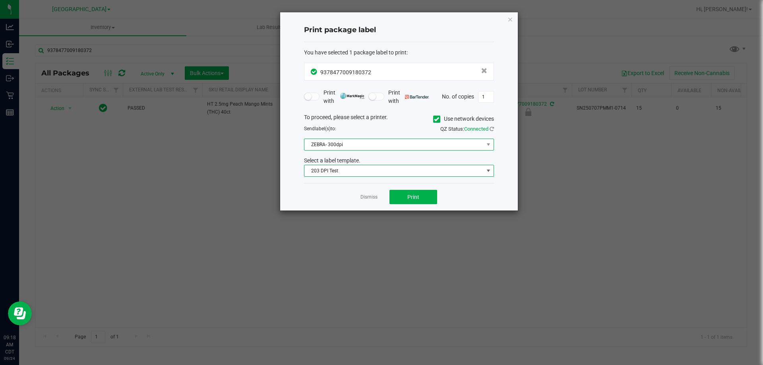
click at [331, 145] on span "ZEBRA- 300dpi" at bounding box center [393, 144] width 179 height 11
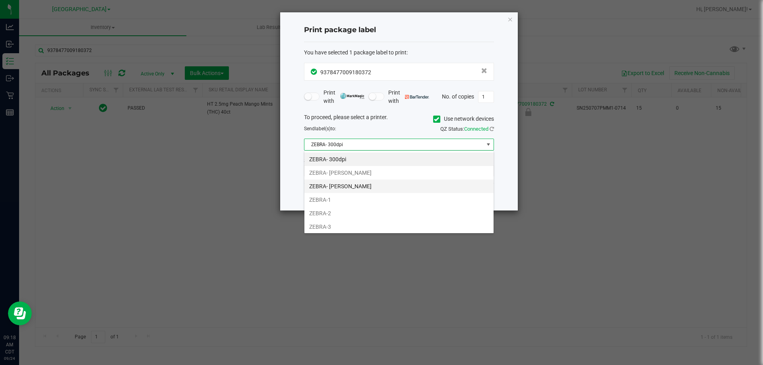
click at [329, 184] on li "ZEBRA- JEFFREY-BANKS" at bounding box center [398, 187] width 189 height 14
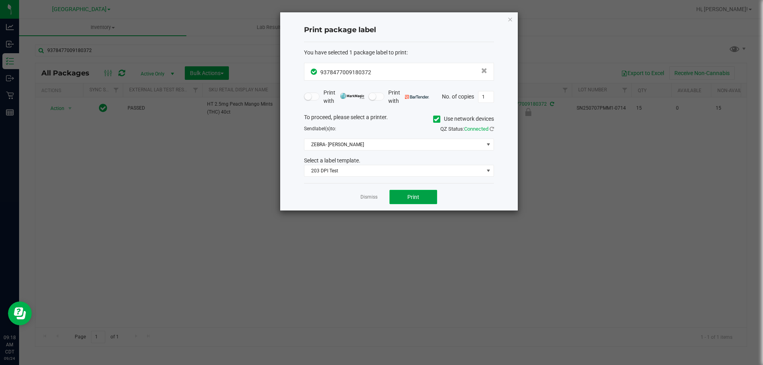
click at [407, 200] on button "Print" at bounding box center [413, 197] width 48 height 14
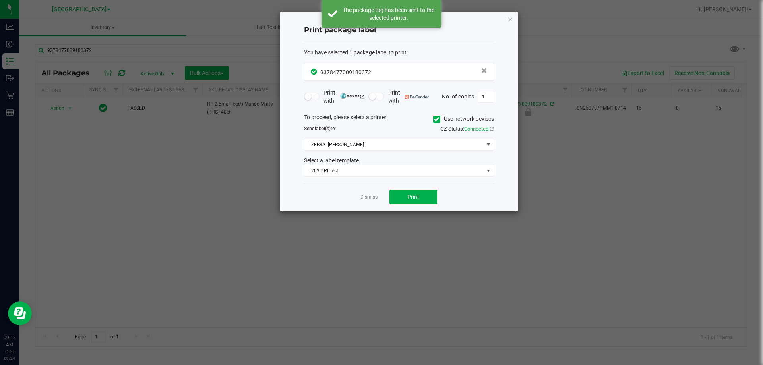
click at [375, 198] on link "Dismiss" at bounding box center [368, 197] width 17 height 7
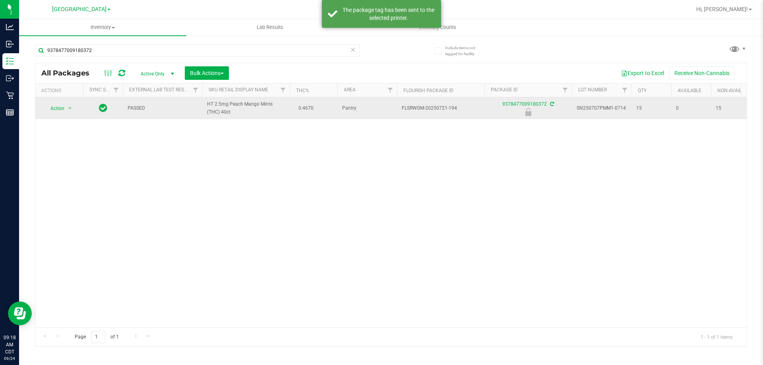
click at [50, 97] on td "Action Action Edit attributes Global inventory Locate package Package audit log…" at bounding box center [59, 108] width 48 height 22
click at [54, 107] on span "Action" at bounding box center [53, 108] width 21 height 11
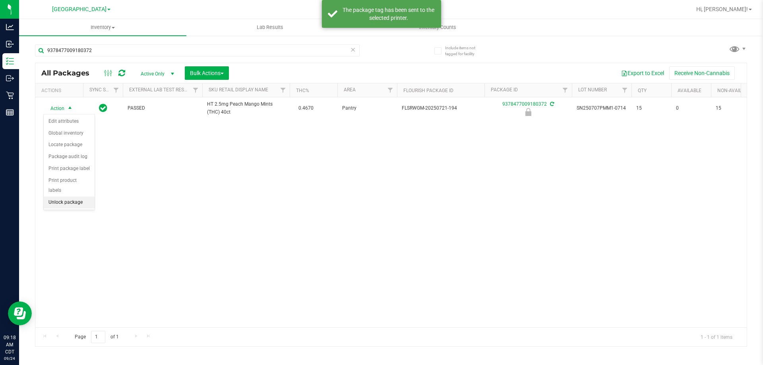
click at [67, 197] on li "Unlock package" at bounding box center [69, 203] width 51 height 12
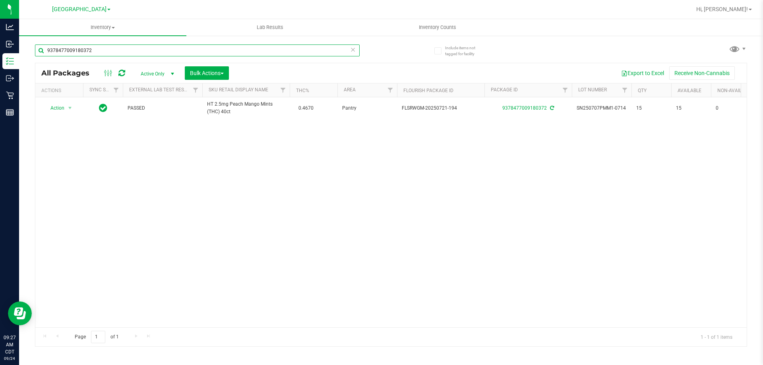
click at [129, 54] on input "9378477009180372" at bounding box center [197, 51] width 325 height 12
type input "9130292482544787"
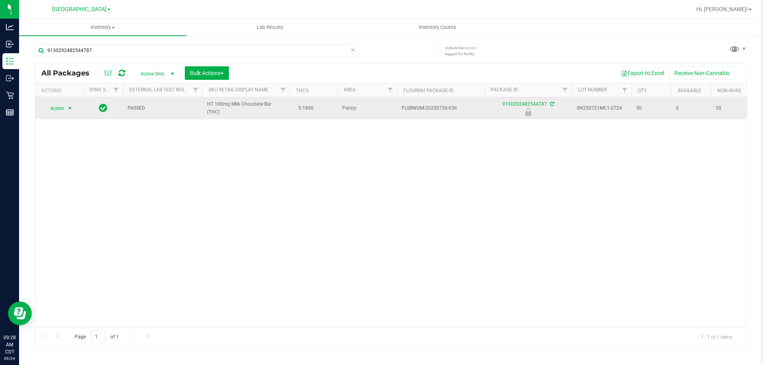
click at [53, 110] on span "Action" at bounding box center [53, 108] width 21 height 11
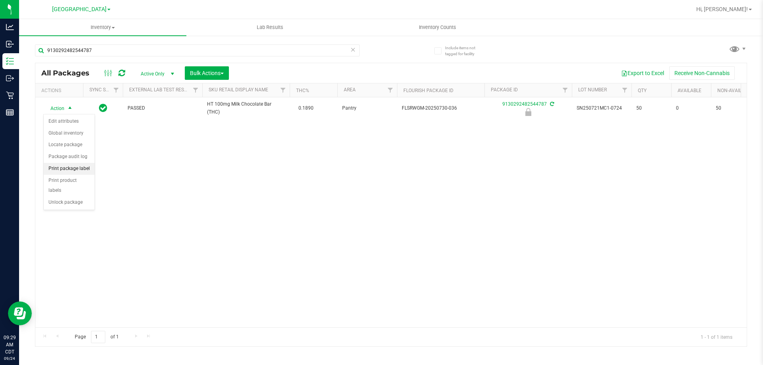
click at [72, 169] on li "Print package label" at bounding box center [69, 169] width 51 height 12
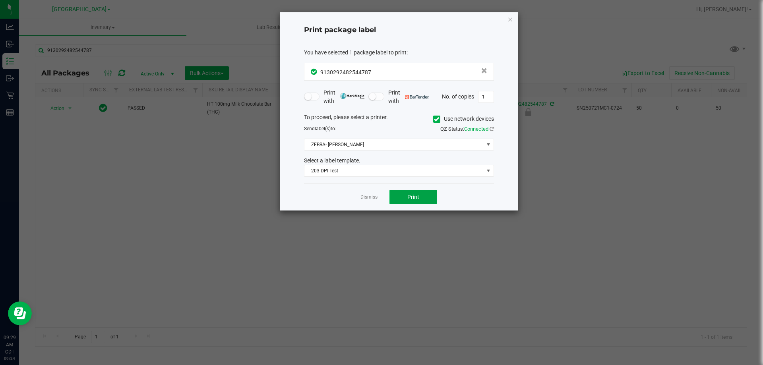
click at [413, 194] on span "Print" at bounding box center [413, 197] width 12 height 6
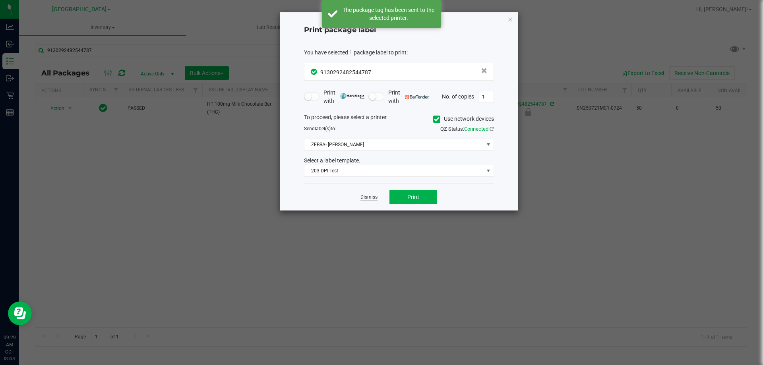
click at [370, 199] on link "Dismiss" at bounding box center [368, 197] width 17 height 7
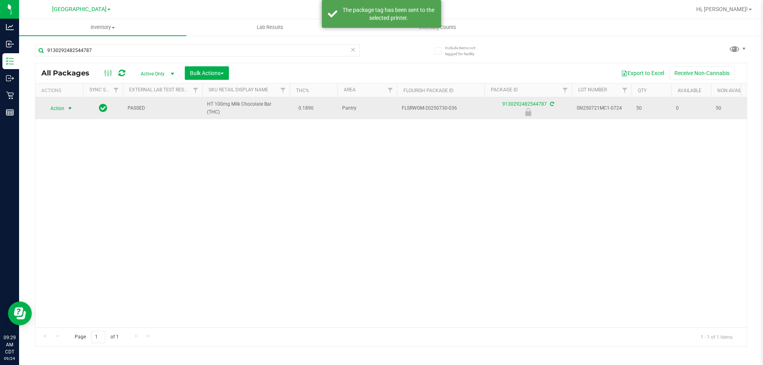
click at [65, 109] on span "select" at bounding box center [70, 108] width 10 height 11
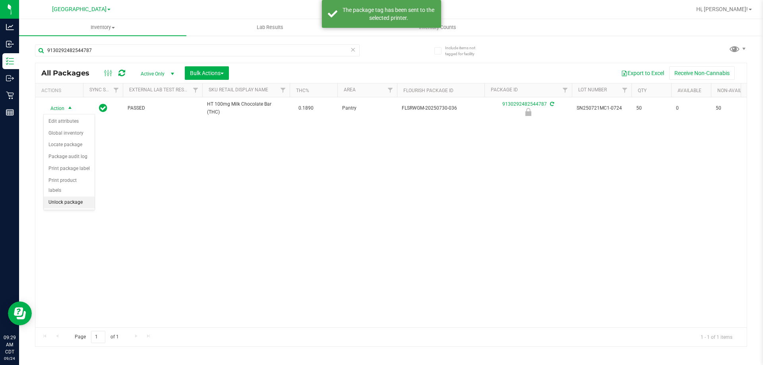
click at [68, 197] on li "Unlock package" at bounding box center [69, 203] width 51 height 12
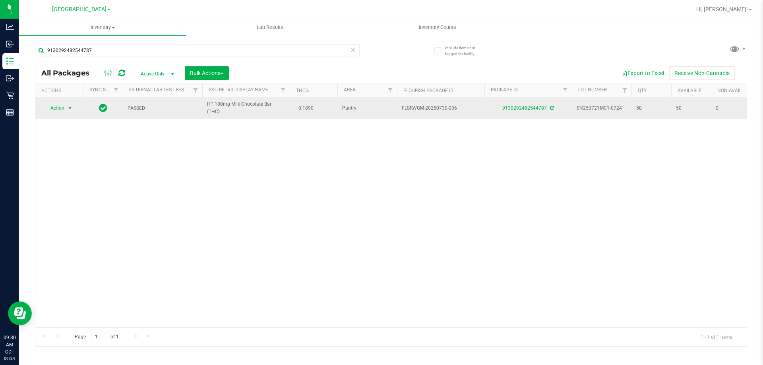
click at [60, 112] on span "Action" at bounding box center [53, 108] width 21 height 11
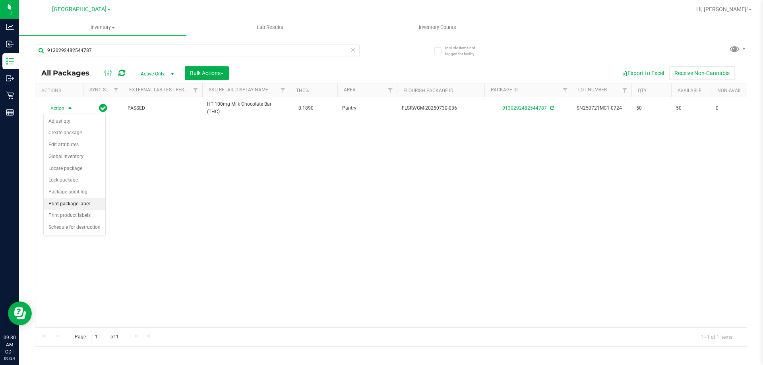
click at [77, 203] on li "Print package label" at bounding box center [75, 204] width 62 height 12
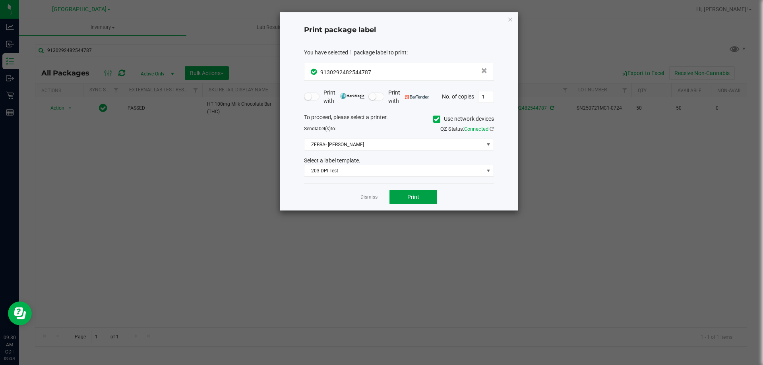
click at [396, 194] on button "Print" at bounding box center [413, 197] width 48 height 14
click at [365, 198] on link "Dismiss" at bounding box center [368, 197] width 17 height 7
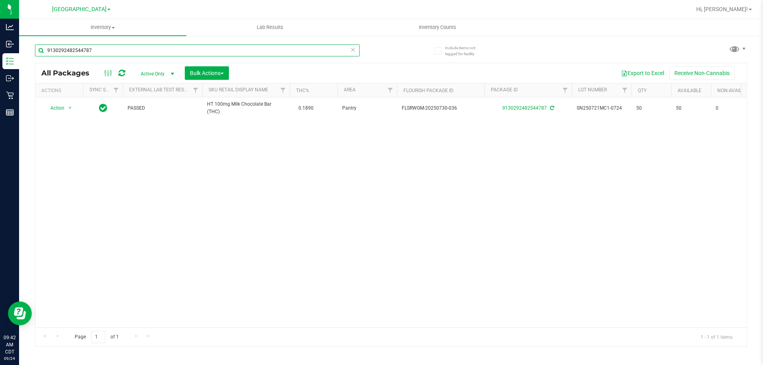
click at [188, 47] on input "9130292482544787" at bounding box center [197, 51] width 325 height 12
type input "SN250721DC1-0728"
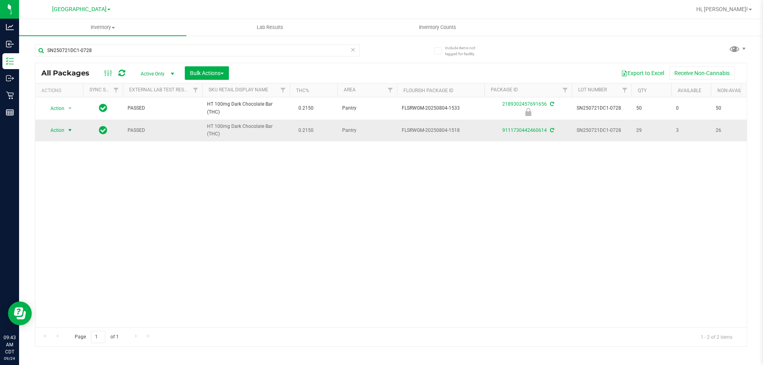
click at [59, 132] on span "Action" at bounding box center [53, 130] width 21 height 11
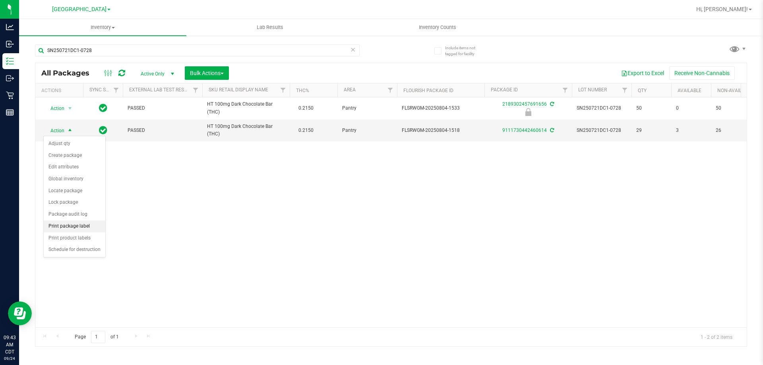
click at [86, 228] on li "Print package label" at bounding box center [75, 227] width 62 height 12
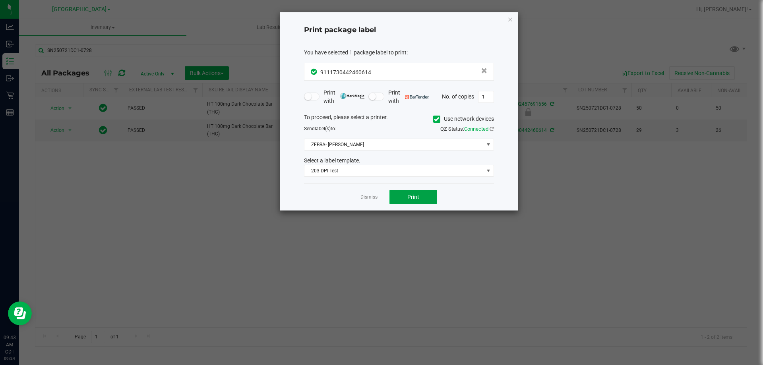
click at [411, 197] on span "Print" at bounding box center [413, 197] width 12 height 6
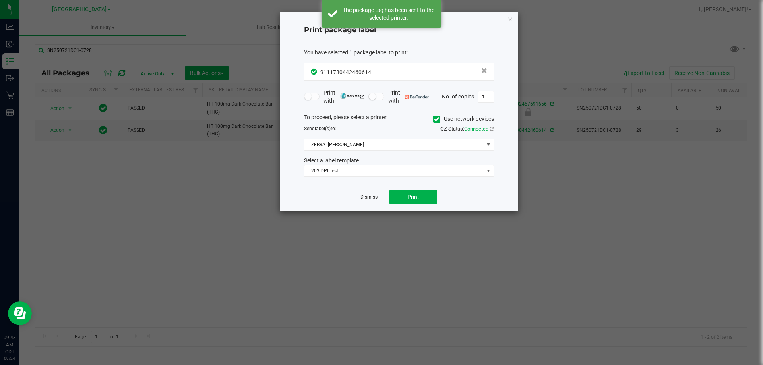
click at [370, 198] on link "Dismiss" at bounding box center [368, 197] width 17 height 7
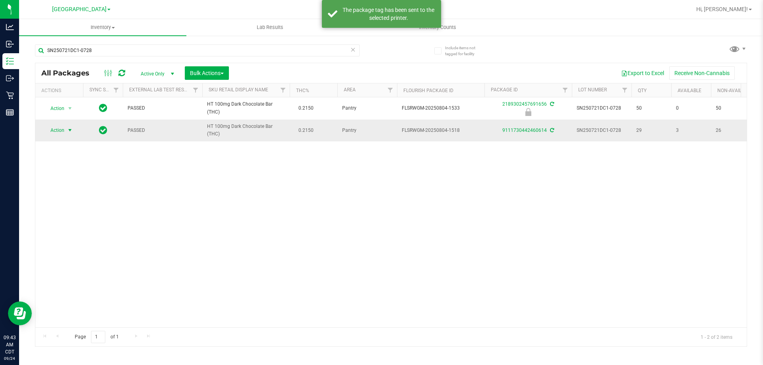
click at [58, 131] on span "Action" at bounding box center [53, 130] width 21 height 11
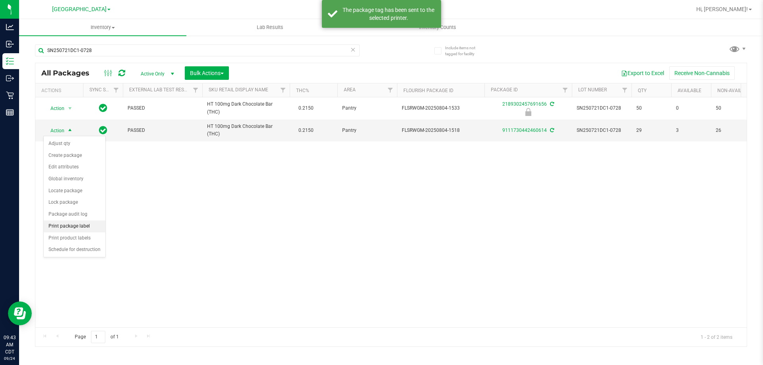
click at [71, 222] on li "Print package label" at bounding box center [75, 227] width 62 height 12
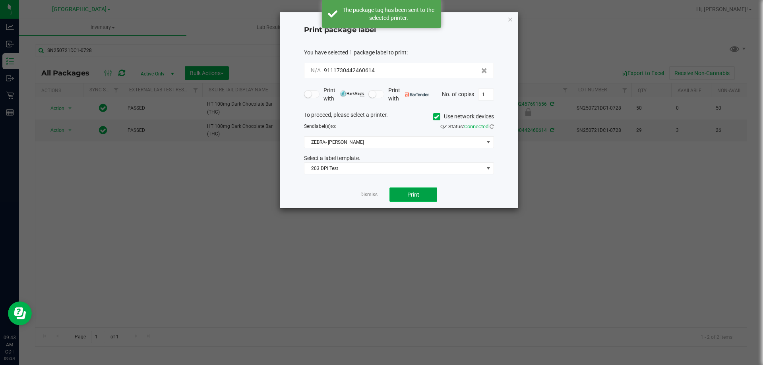
click at [412, 196] on span "Print" at bounding box center [413, 195] width 12 height 6
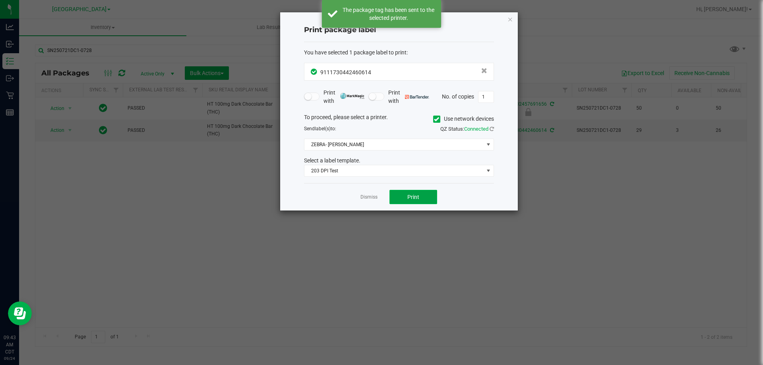
click at [412, 196] on span "Print" at bounding box center [413, 197] width 12 height 6
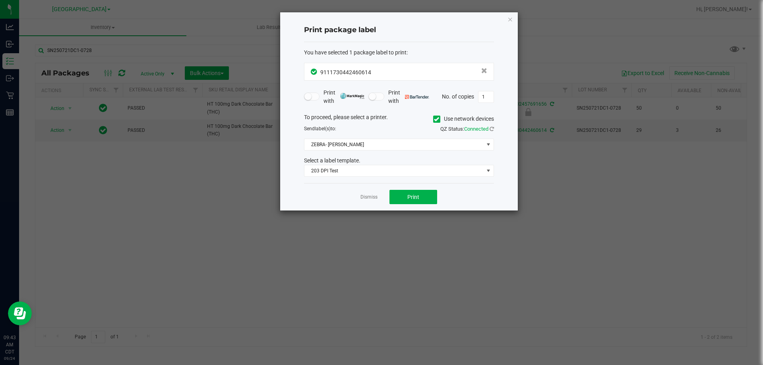
click at [373, 193] on app-cancel-button "Dismiss" at bounding box center [368, 197] width 17 height 8
click at [368, 194] on app-cancel-button "Dismiss" at bounding box center [368, 197] width 17 height 8
click at [368, 197] on link "Dismiss" at bounding box center [368, 197] width 17 height 7
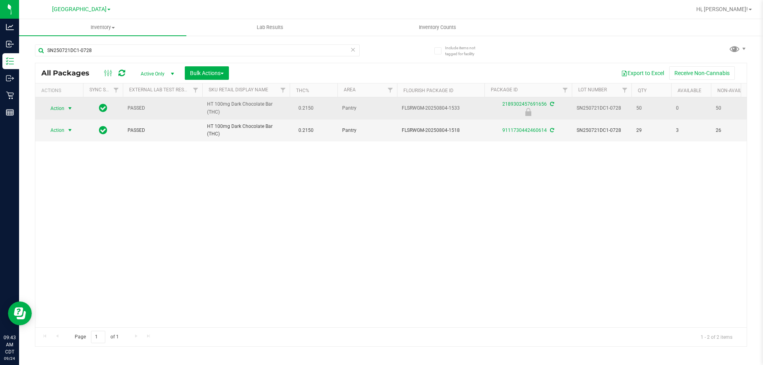
click at [60, 108] on span "Action" at bounding box center [53, 108] width 21 height 11
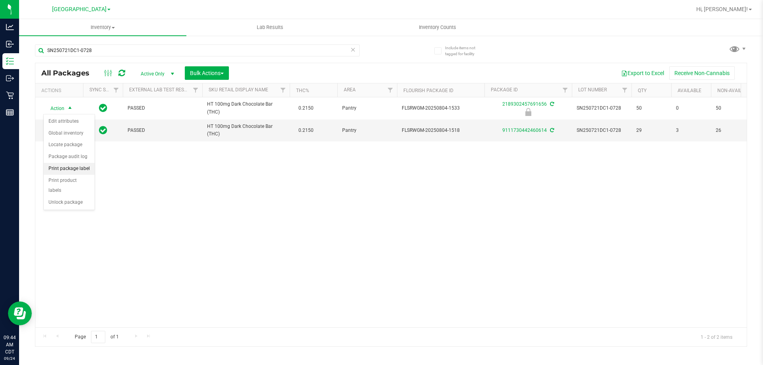
click at [76, 167] on li "Print package label" at bounding box center [69, 169] width 51 height 12
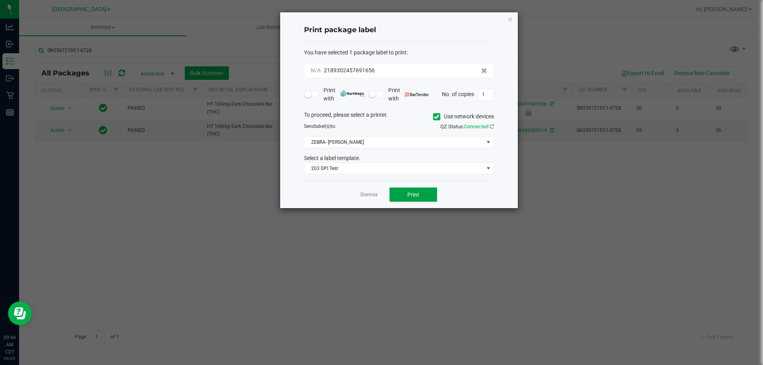
click at [413, 196] on span "Print" at bounding box center [413, 195] width 12 height 6
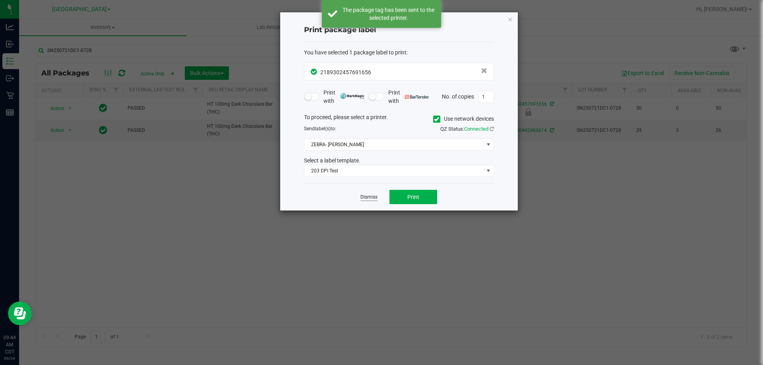
click at [362, 199] on link "Dismiss" at bounding box center [368, 197] width 17 height 7
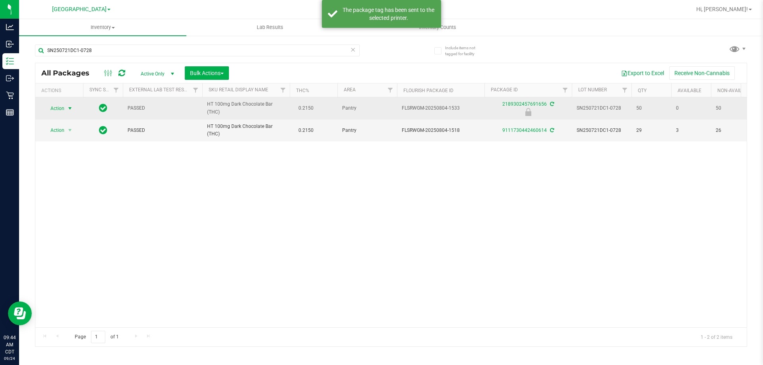
click at [58, 105] on span "Action" at bounding box center [53, 108] width 21 height 11
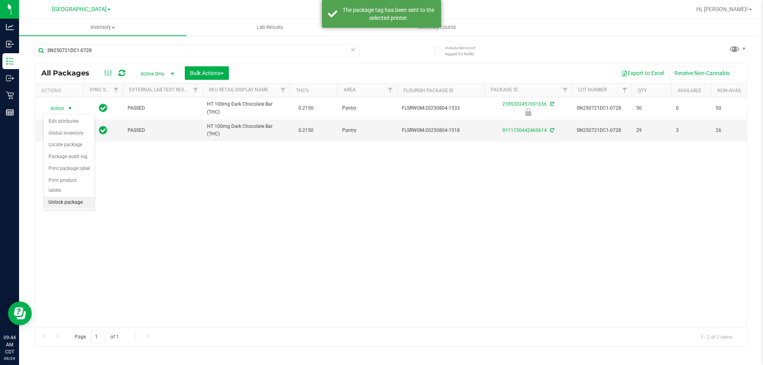
click at [74, 197] on li "Unlock package" at bounding box center [69, 203] width 51 height 12
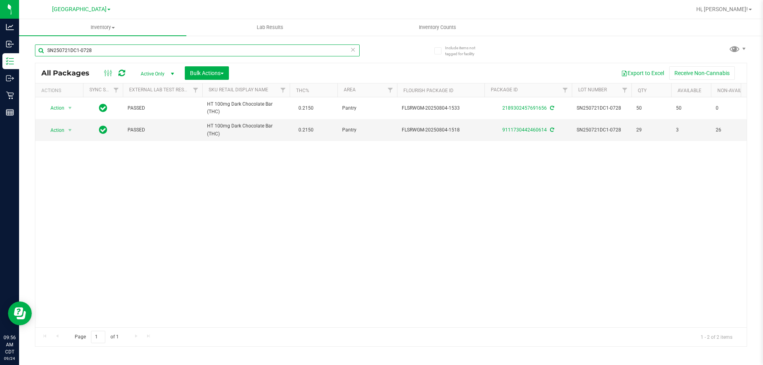
click at [184, 50] on input "SN250721DC1-0728" at bounding box center [197, 51] width 325 height 12
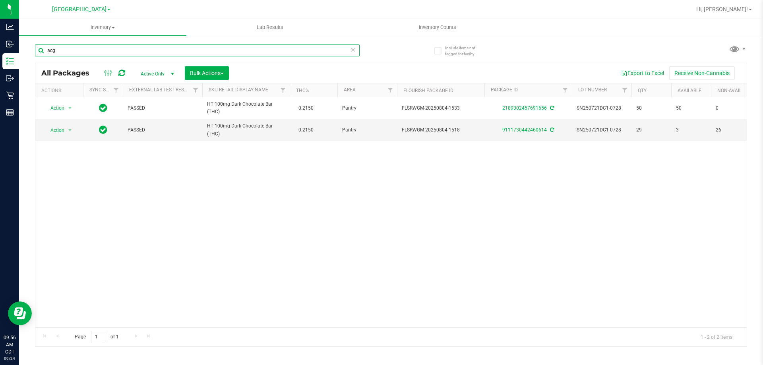
type input "acg"
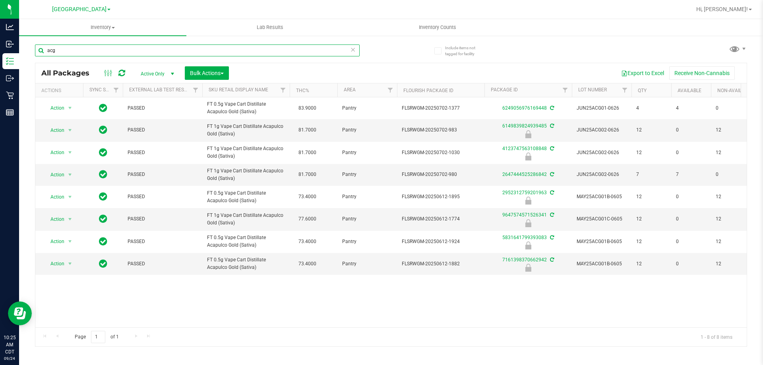
click at [175, 48] on input "acg" at bounding box center [197, 51] width 325 height 12
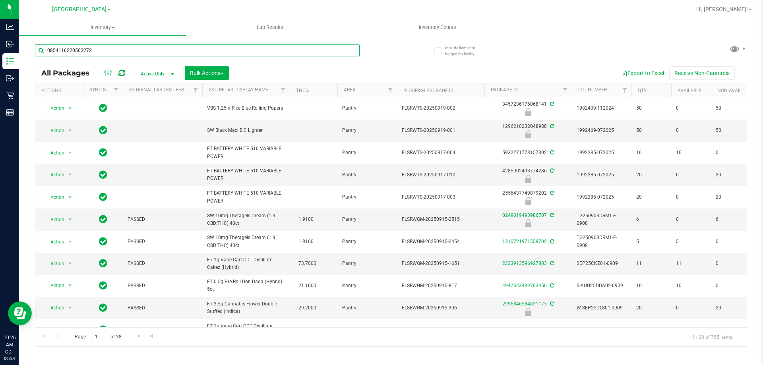
type input "0854116220562272"
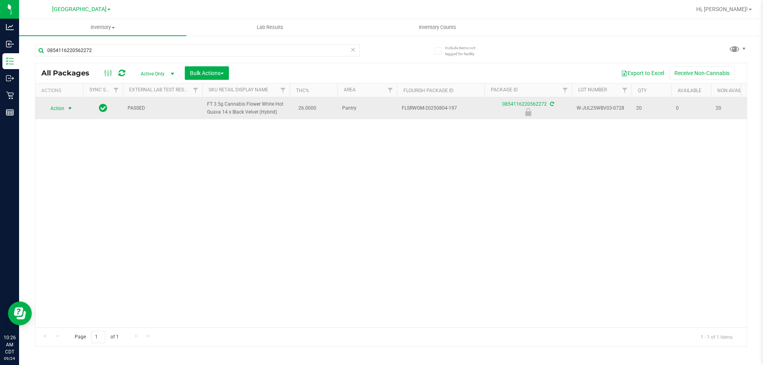
click at [69, 109] on span "select" at bounding box center [70, 108] width 6 height 6
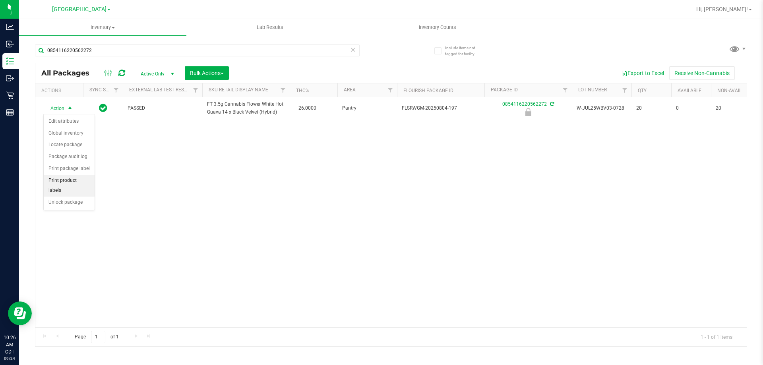
click at [86, 175] on li "Print product labels" at bounding box center [69, 186] width 51 height 22
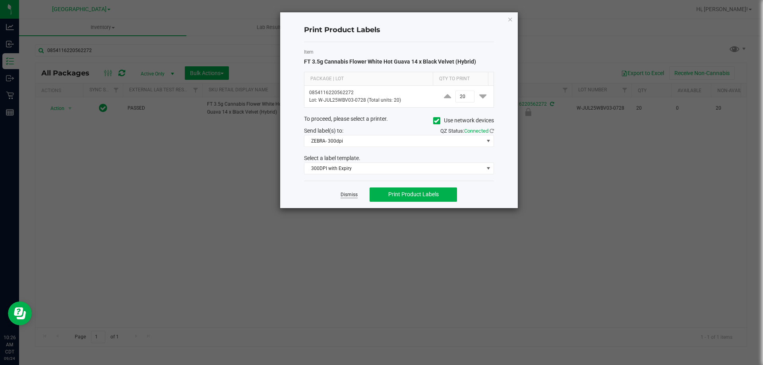
click at [356, 194] on link "Dismiss" at bounding box center [349, 195] width 17 height 7
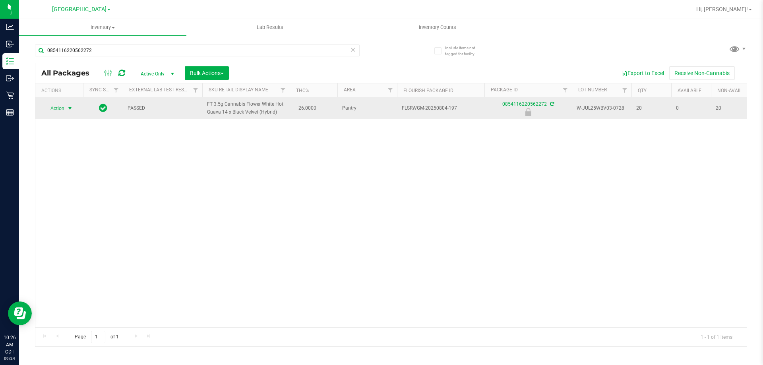
click at [66, 109] on span "select" at bounding box center [70, 108] width 10 height 11
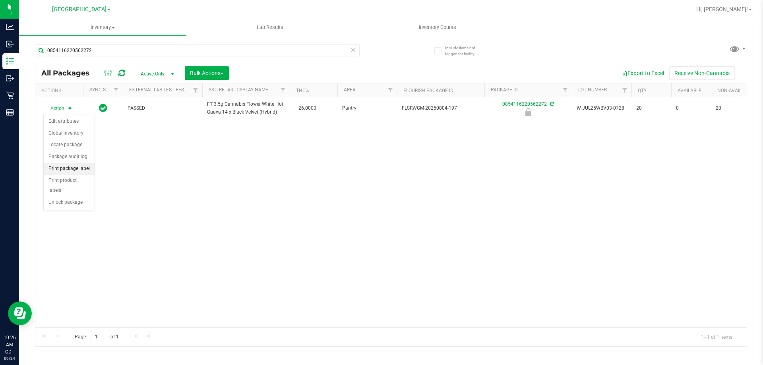
click at [73, 166] on li "Print package label" at bounding box center [69, 169] width 51 height 12
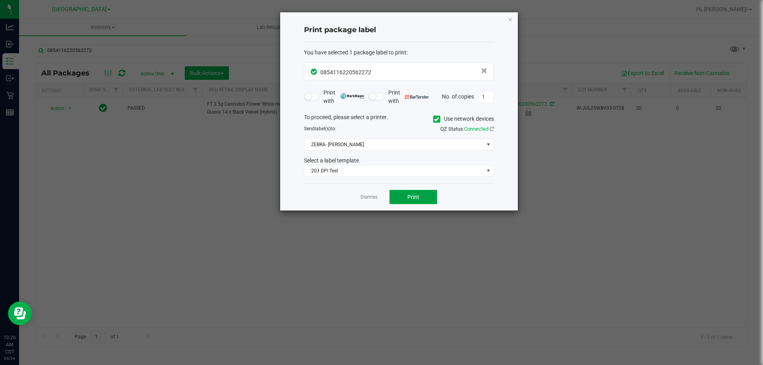
click at [403, 193] on button "Print" at bounding box center [413, 197] width 48 height 14
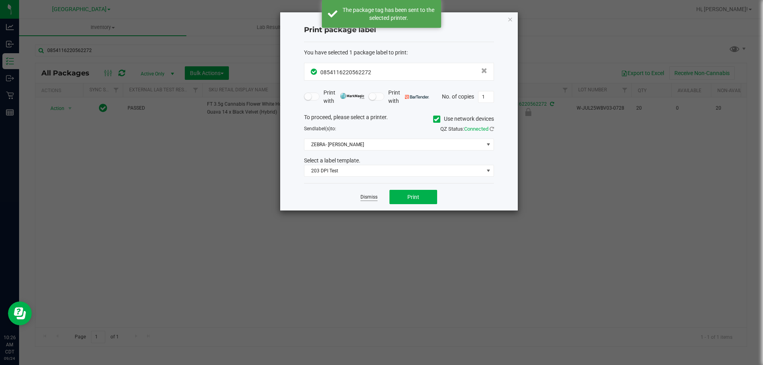
click at [367, 197] on link "Dismiss" at bounding box center [368, 197] width 17 height 7
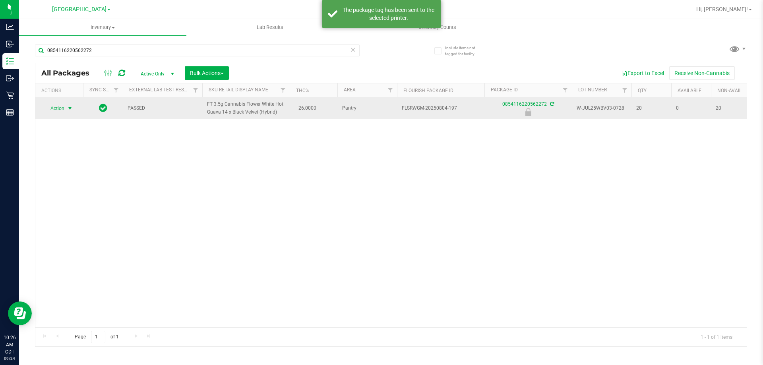
click at [50, 107] on span "Action" at bounding box center [53, 108] width 21 height 11
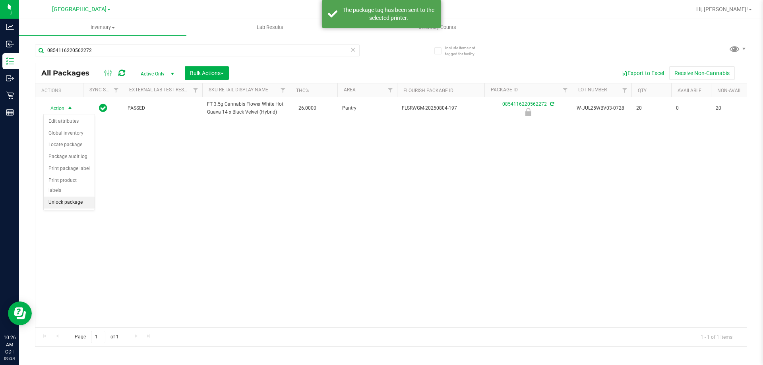
click at [79, 197] on li "Unlock package" at bounding box center [69, 203] width 51 height 12
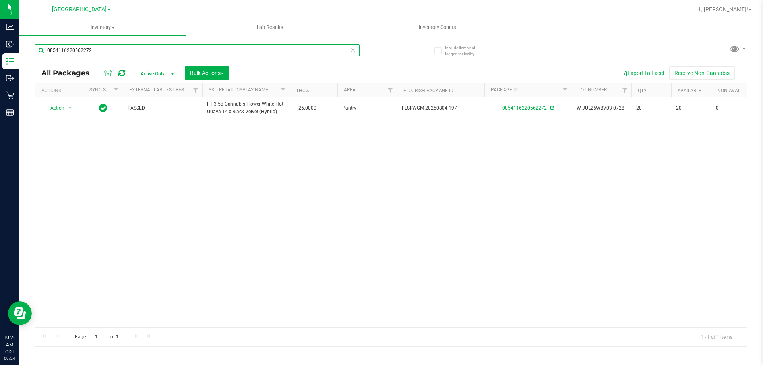
click at [180, 51] on input "0854116220562272" at bounding box center [197, 51] width 325 height 12
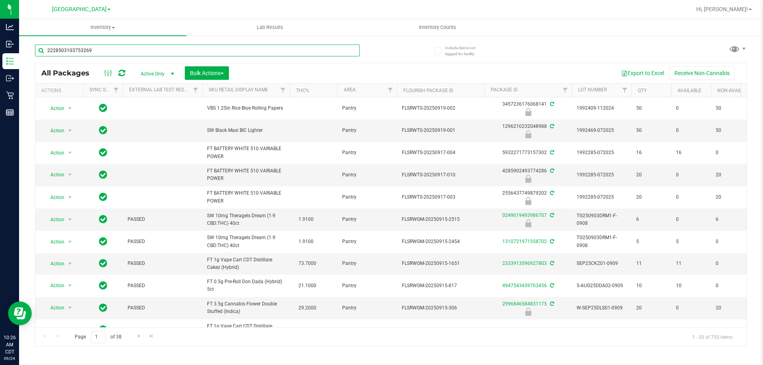
type input "2228503103753269"
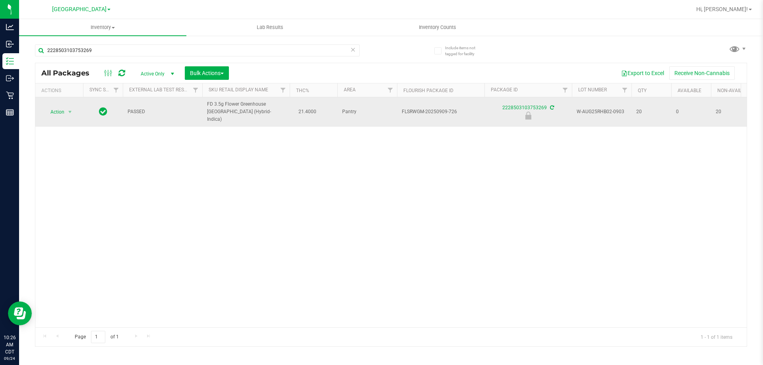
click at [58, 114] on td "Action Action Edit attributes Global inventory Locate package Package audit log…" at bounding box center [59, 111] width 48 height 29
click at [58, 113] on span "Action" at bounding box center [53, 112] width 21 height 11
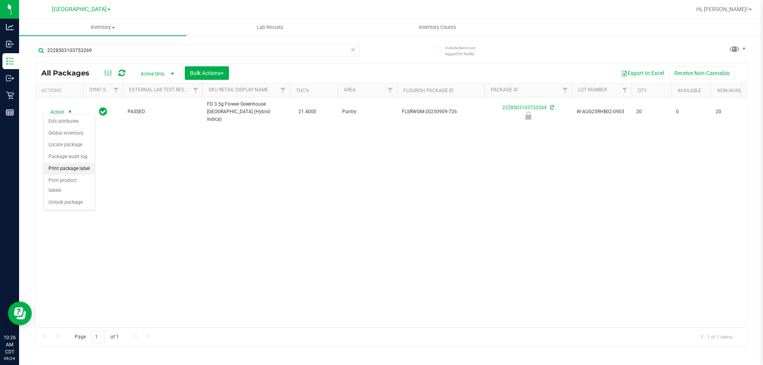
click at [71, 168] on li "Print package label" at bounding box center [69, 169] width 51 height 12
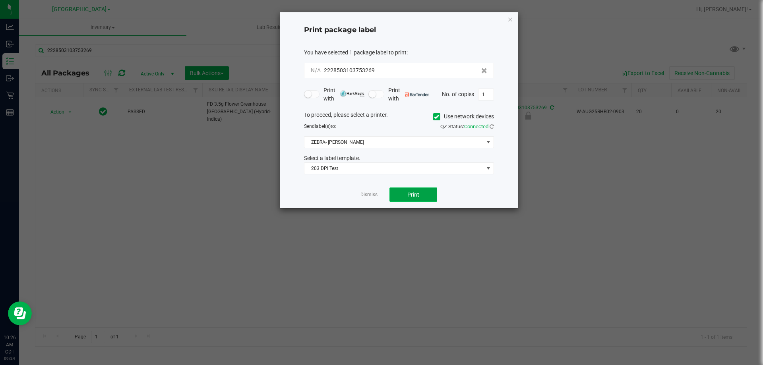
click at [400, 198] on button "Print" at bounding box center [413, 195] width 48 height 14
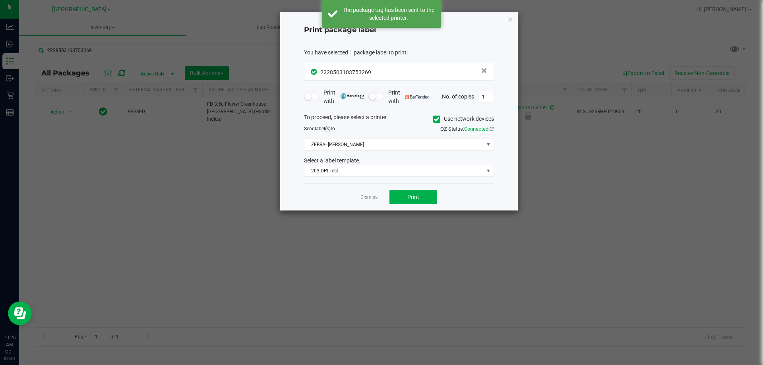
click at [371, 197] on link "Dismiss" at bounding box center [368, 197] width 17 height 7
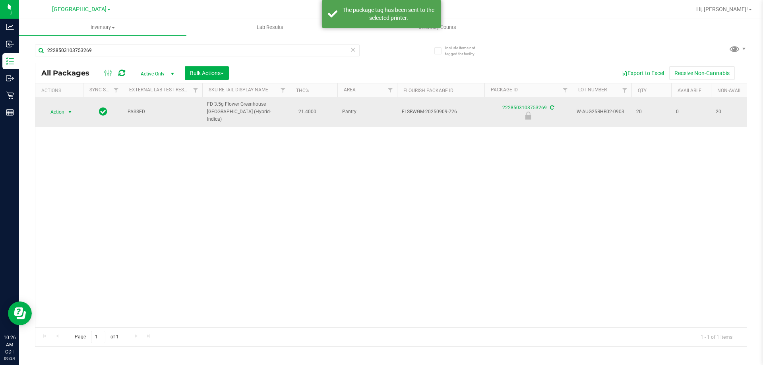
click at [62, 109] on span "Action" at bounding box center [53, 112] width 21 height 11
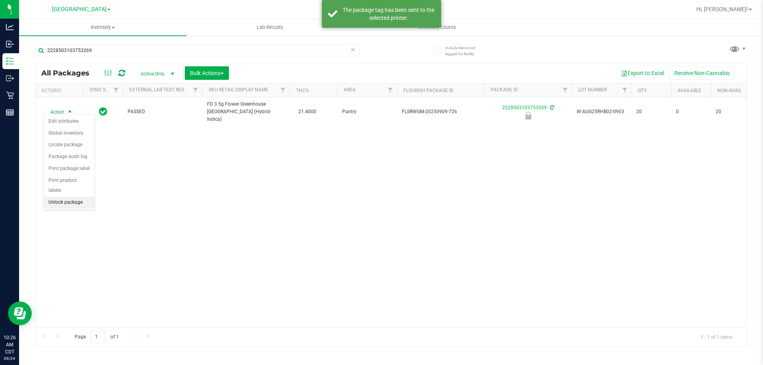
click at [64, 197] on li "Unlock package" at bounding box center [69, 203] width 51 height 12
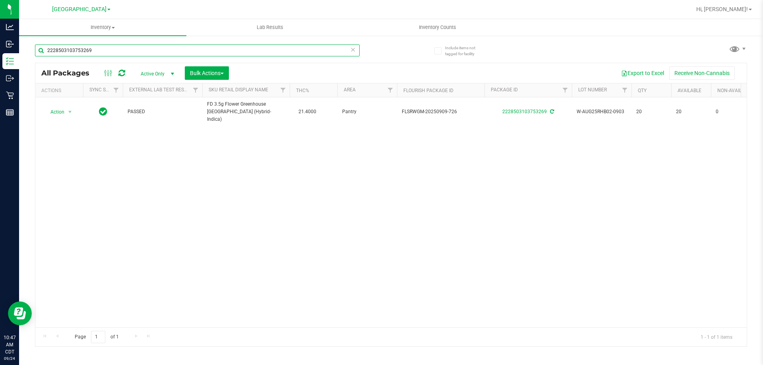
click at [147, 48] on input "2228503103753269" at bounding box center [197, 51] width 325 height 12
type input "dark"
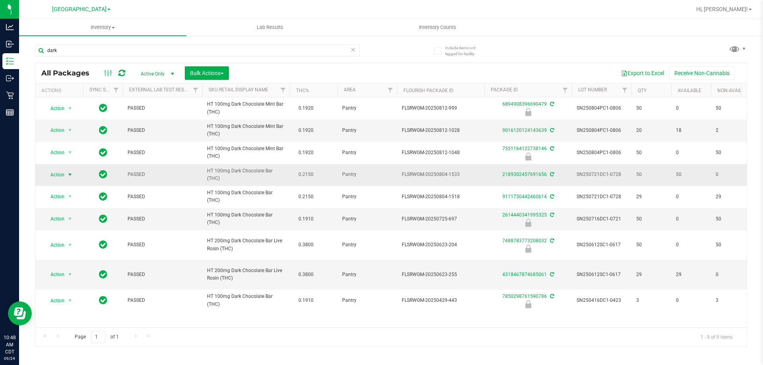
click at [59, 175] on span "Action" at bounding box center [53, 174] width 21 height 11
click at [66, 249] on li "Lock package" at bounding box center [75, 247] width 62 height 12
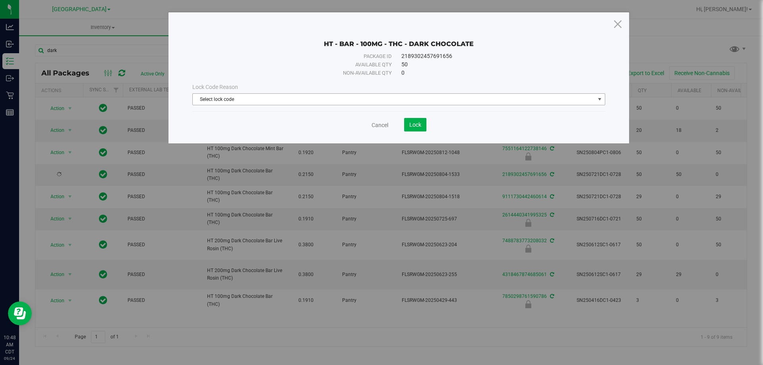
click at [325, 100] on span "Select lock code" at bounding box center [394, 99] width 402 height 11
click at [616, 24] on icon at bounding box center [617, 23] width 11 height 19
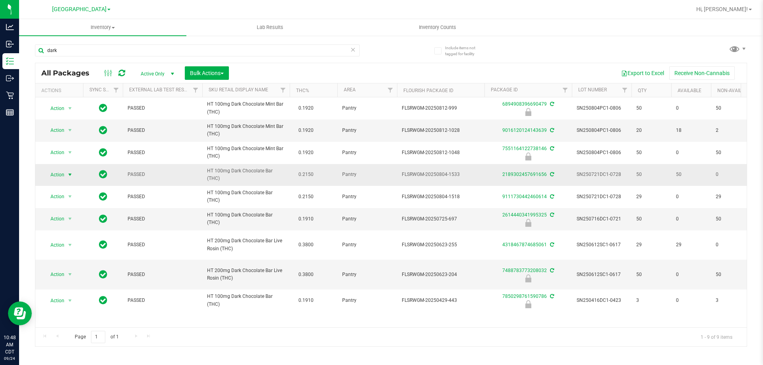
click at [61, 176] on span "Action" at bounding box center [53, 174] width 21 height 11
click at [74, 252] on li "Lock package" at bounding box center [75, 247] width 62 height 12
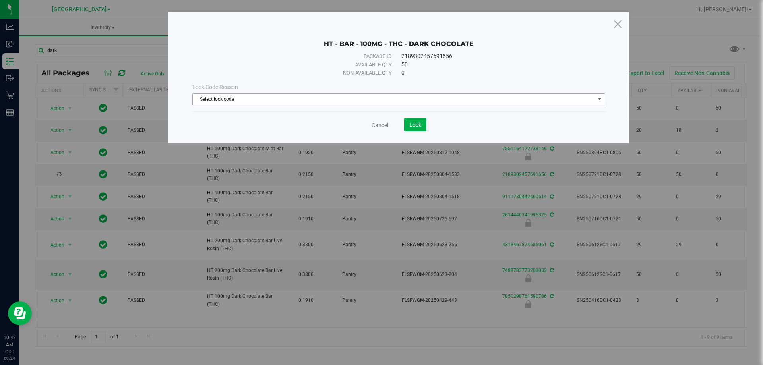
click at [395, 101] on span "Select lock code" at bounding box center [394, 99] width 402 height 11
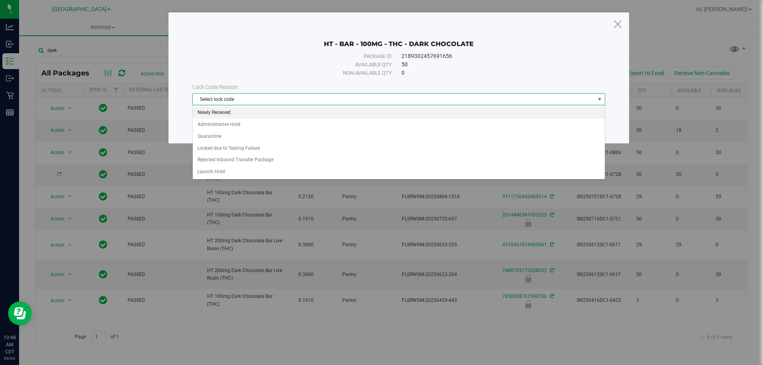
click at [219, 111] on li "Newly Received" at bounding box center [399, 113] width 412 height 12
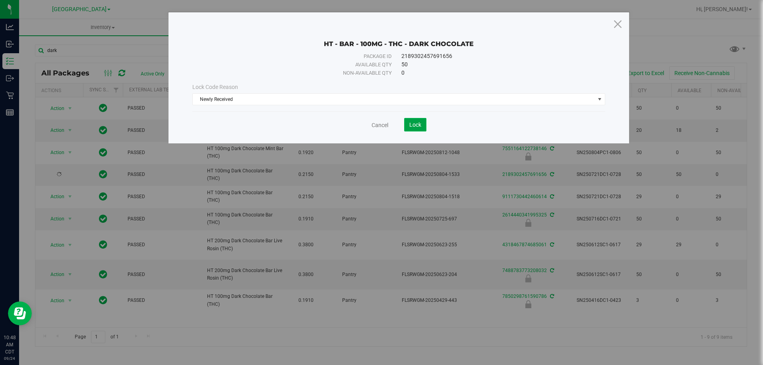
click at [423, 125] on button "Lock" at bounding box center [415, 125] width 22 height 14
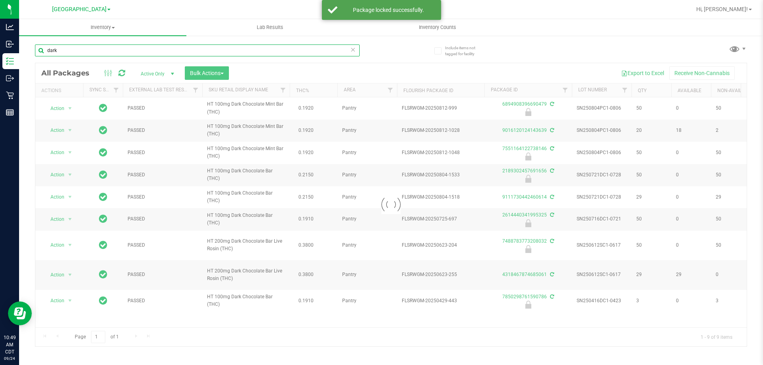
click at [306, 54] on input "dark" at bounding box center [197, 51] width 325 height 12
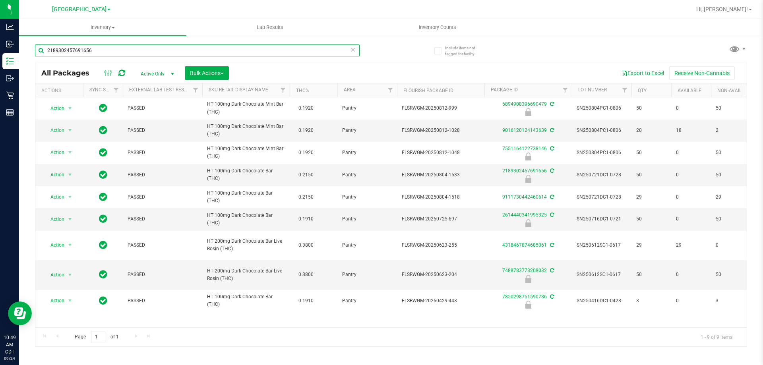
type input "2189302457691656"
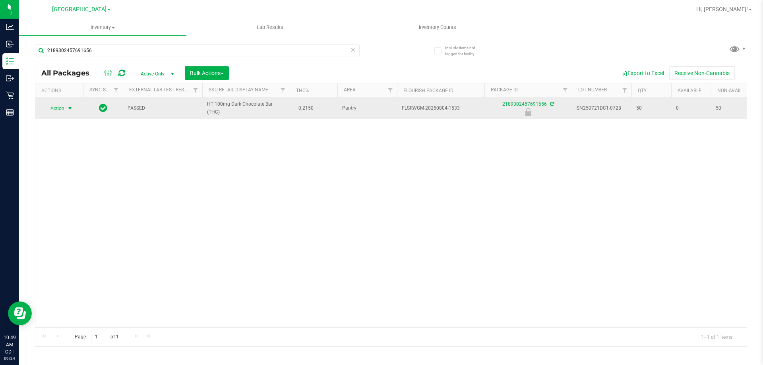
click at [66, 110] on span "select" at bounding box center [70, 108] width 10 height 11
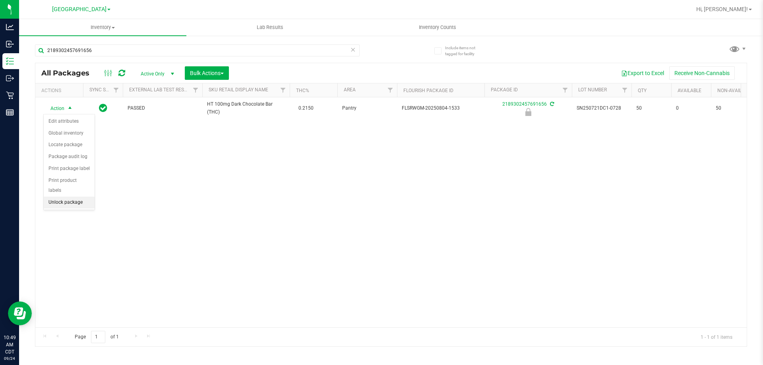
click at [70, 197] on li "Unlock package" at bounding box center [69, 203] width 51 height 12
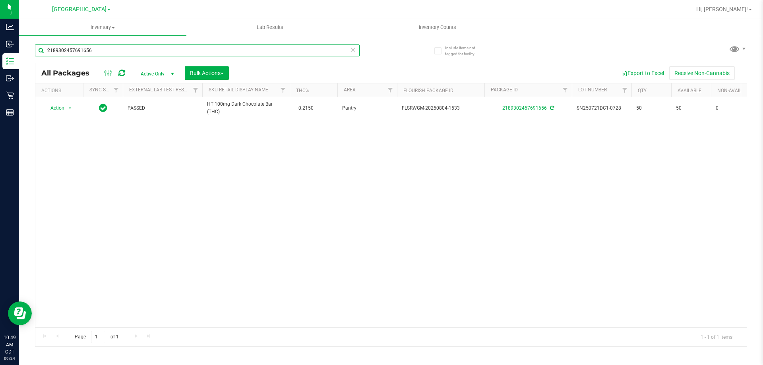
click at [170, 48] on input "2189302457691656" at bounding box center [197, 51] width 325 height 12
type input "dark"
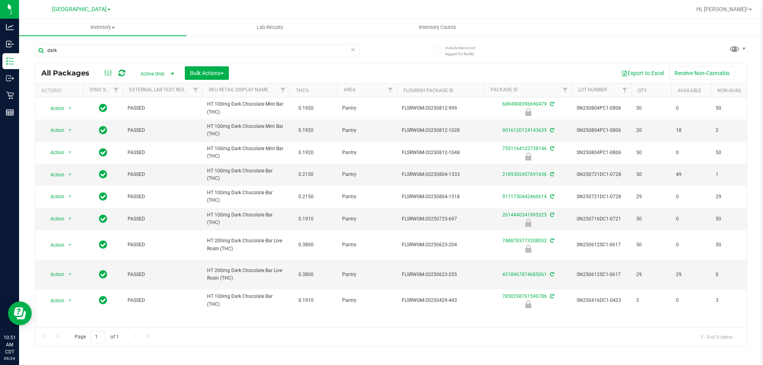
click at [120, 75] on icon at bounding box center [121, 73] width 7 height 8
click at [57, 173] on span "Action" at bounding box center [53, 174] width 21 height 11
click at [72, 246] on li "Lock package" at bounding box center [75, 247] width 62 height 12
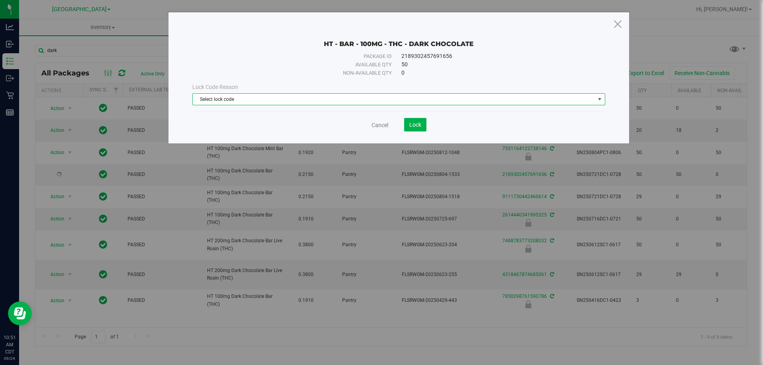
click at [335, 102] on span "Select lock code" at bounding box center [394, 99] width 402 height 11
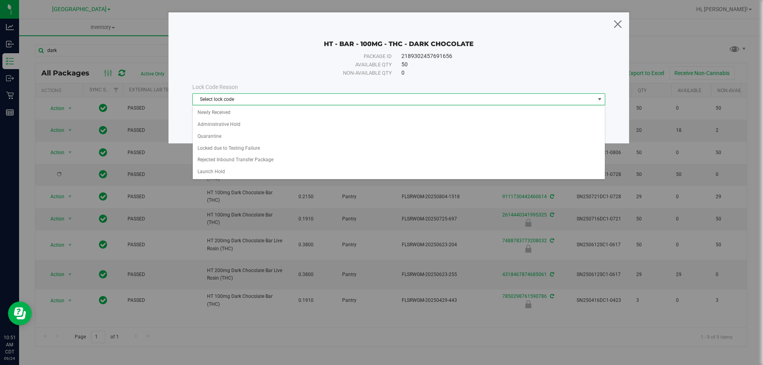
click at [619, 20] on icon at bounding box center [617, 23] width 11 height 19
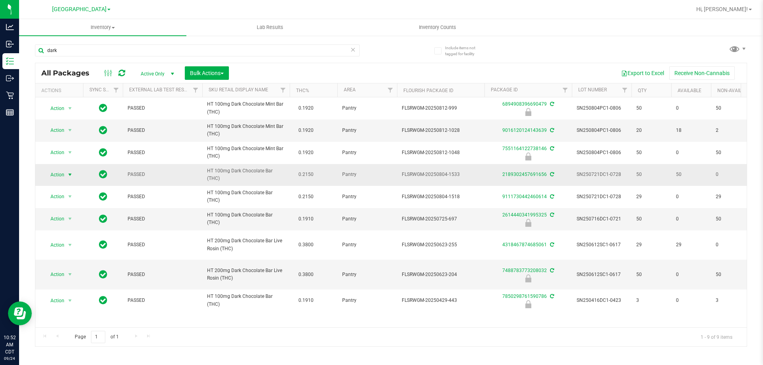
click at [57, 175] on span "Action" at bounding box center [53, 174] width 21 height 11
click at [85, 283] on li "Print product labels" at bounding box center [75, 283] width 62 height 12
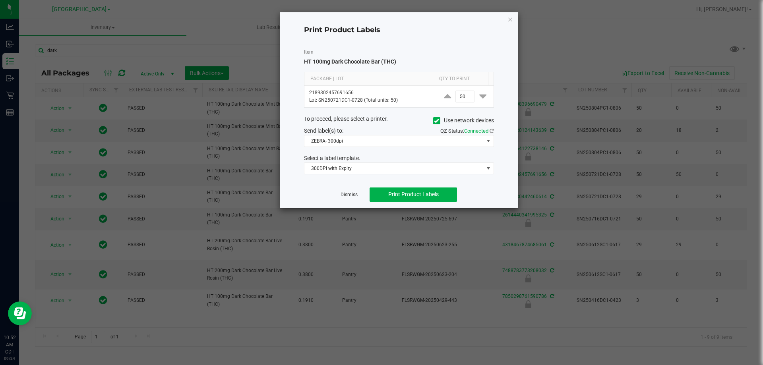
click at [356, 196] on link "Dismiss" at bounding box center [349, 195] width 17 height 7
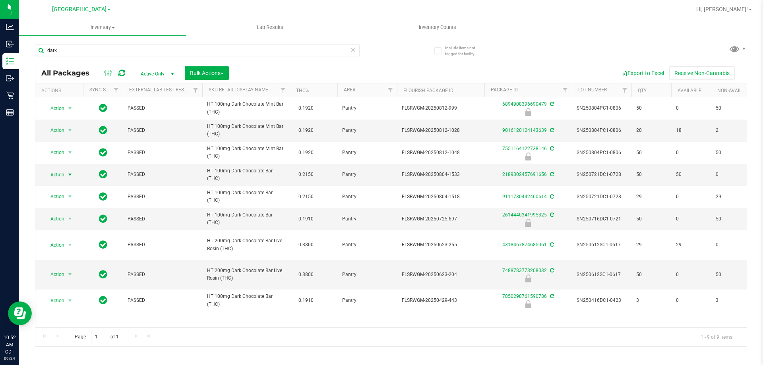
click at [124, 71] on icon at bounding box center [121, 73] width 7 height 8
click at [62, 219] on span "Action" at bounding box center [53, 218] width 21 height 11
click at [67, 277] on li "Print package label" at bounding box center [69, 280] width 51 height 12
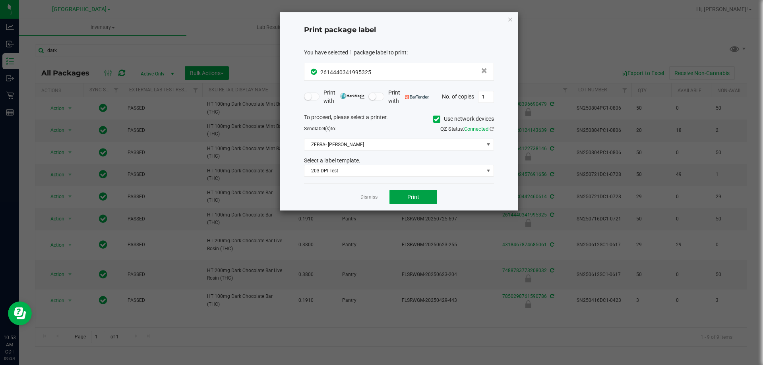
click at [422, 198] on button "Print" at bounding box center [413, 197] width 48 height 14
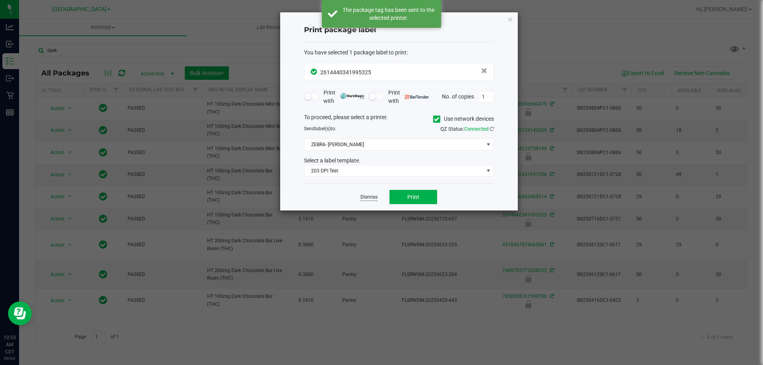
click at [373, 198] on link "Dismiss" at bounding box center [368, 197] width 17 height 7
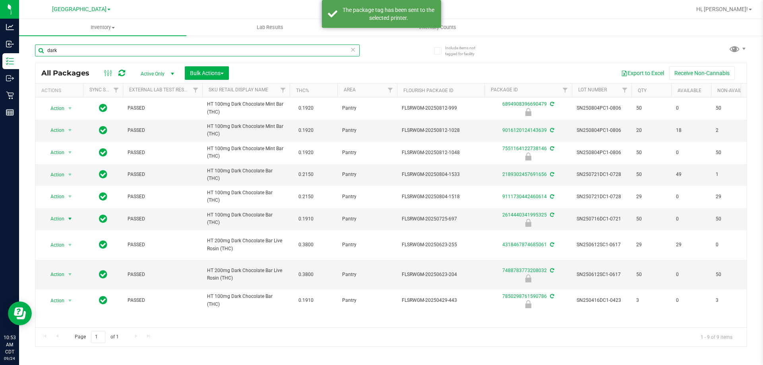
click at [253, 51] on input "dark" at bounding box center [197, 51] width 325 height 12
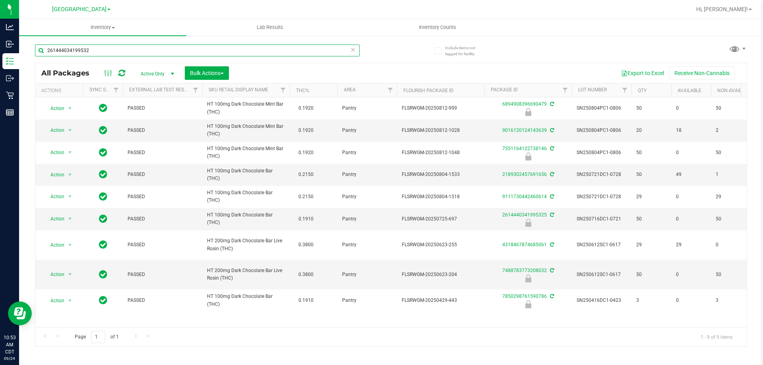
type input "2614440341995325"
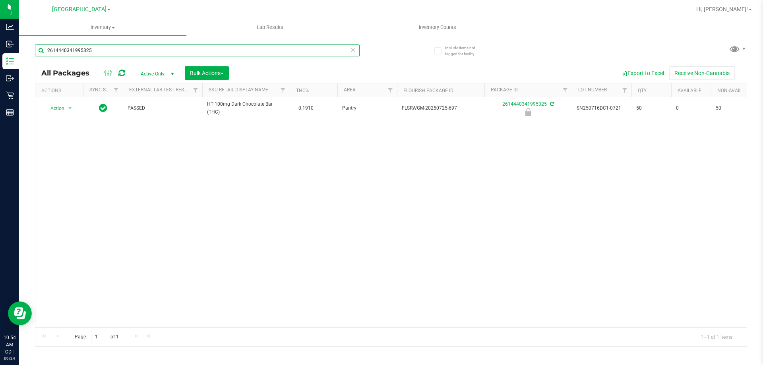
click at [169, 56] on input "2614440341995325" at bounding box center [197, 51] width 325 height 12
type input "dark"
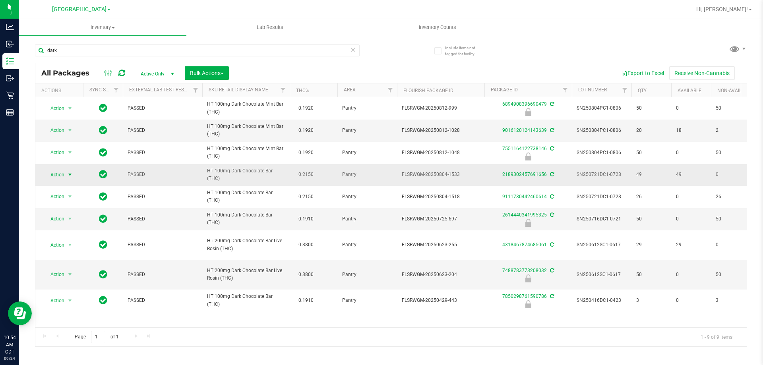
click at [59, 174] on span "Action" at bounding box center [53, 174] width 21 height 11
click at [72, 269] on li "Print package label" at bounding box center [75, 271] width 62 height 12
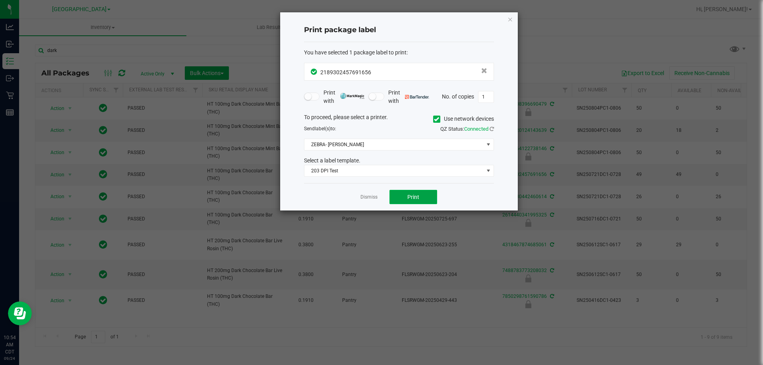
click at [426, 200] on button "Print" at bounding box center [413, 197] width 48 height 14
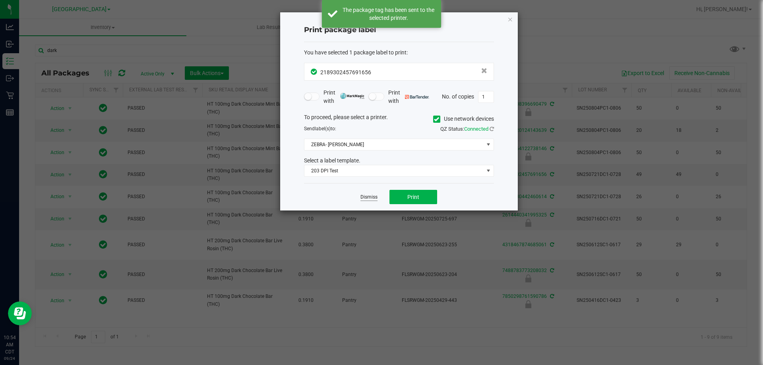
click at [366, 197] on link "Dismiss" at bounding box center [368, 197] width 17 height 7
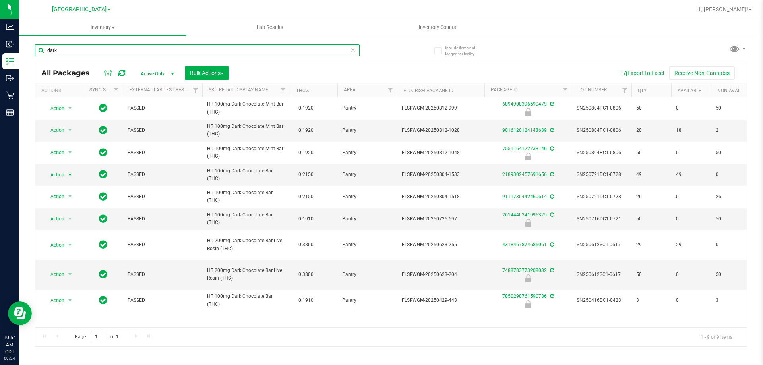
click at [133, 52] on input "dark" at bounding box center [197, 51] width 325 height 12
type input "2189302457691656"
